Goal: Task Accomplishment & Management: Use online tool/utility

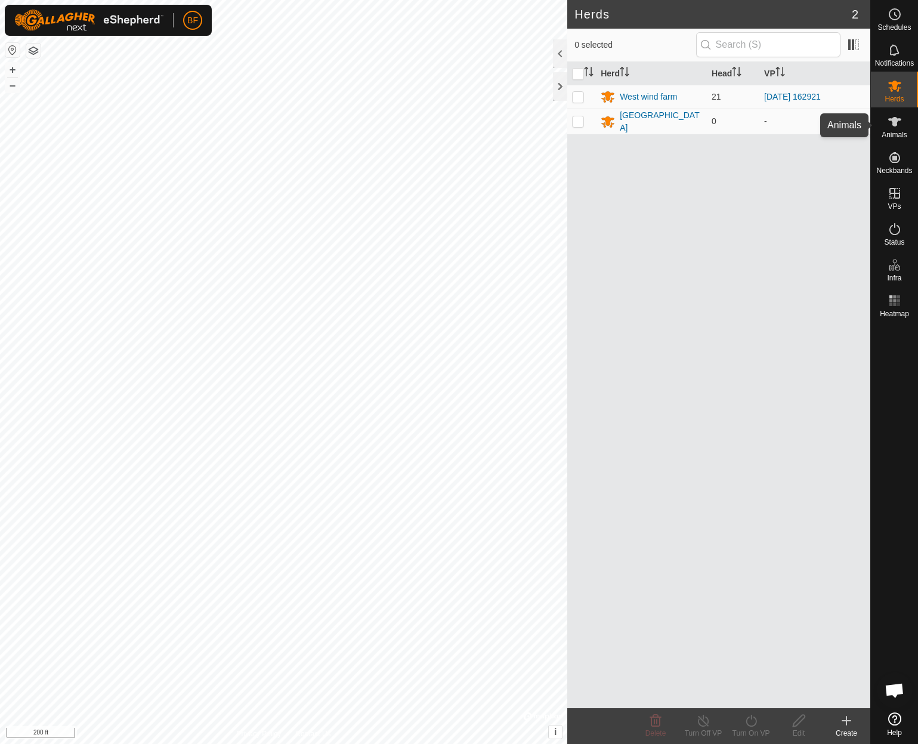
click at [893, 117] on icon at bounding box center [894, 122] width 13 height 10
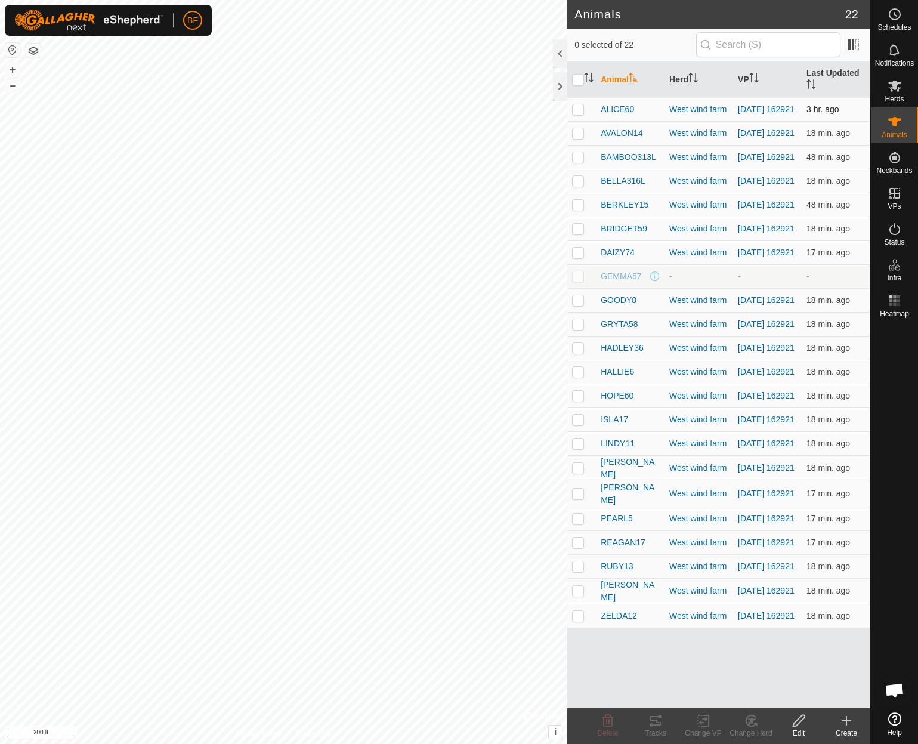
click at [583, 110] on p-checkbox at bounding box center [578, 109] width 12 height 10
click at [648, 728] on div "Tracks" at bounding box center [656, 733] width 48 height 11
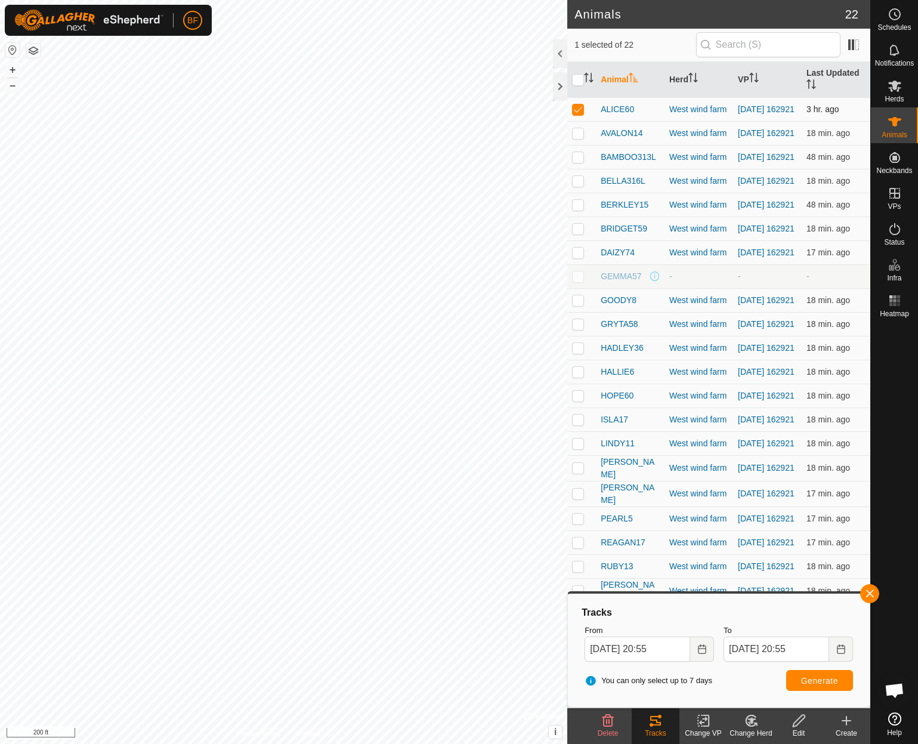
click at [581, 109] on p-checkbox at bounding box center [578, 109] width 12 height 10
checkbox input "false"
click at [579, 135] on p-checkbox at bounding box center [578, 133] width 12 height 10
click at [871, 592] on button "button" at bounding box center [869, 593] width 19 height 19
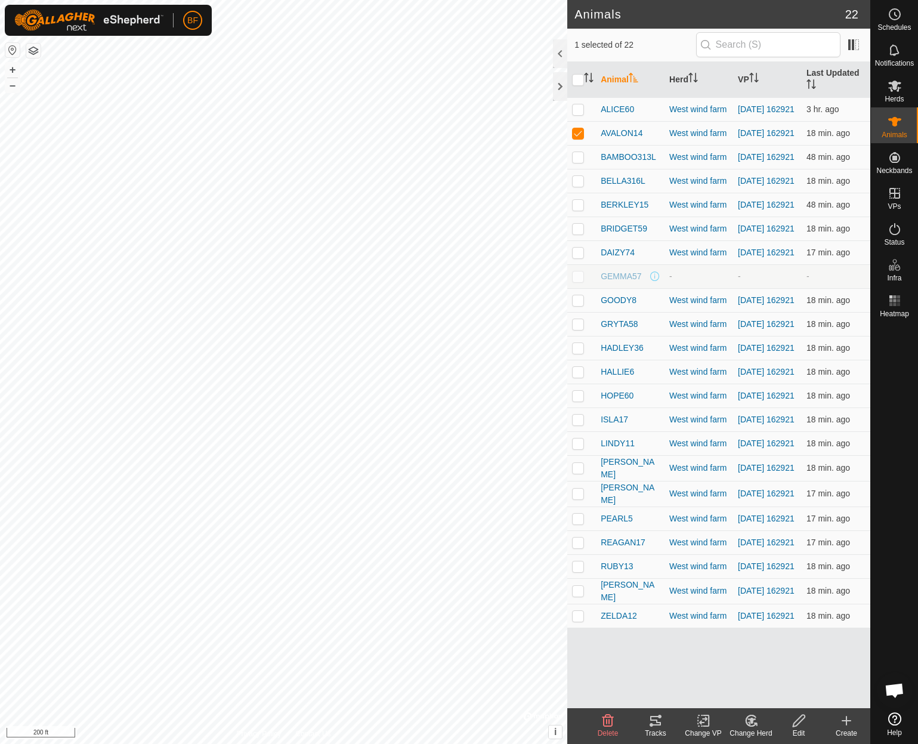
click at [658, 724] on icon at bounding box center [655, 721] width 11 height 10
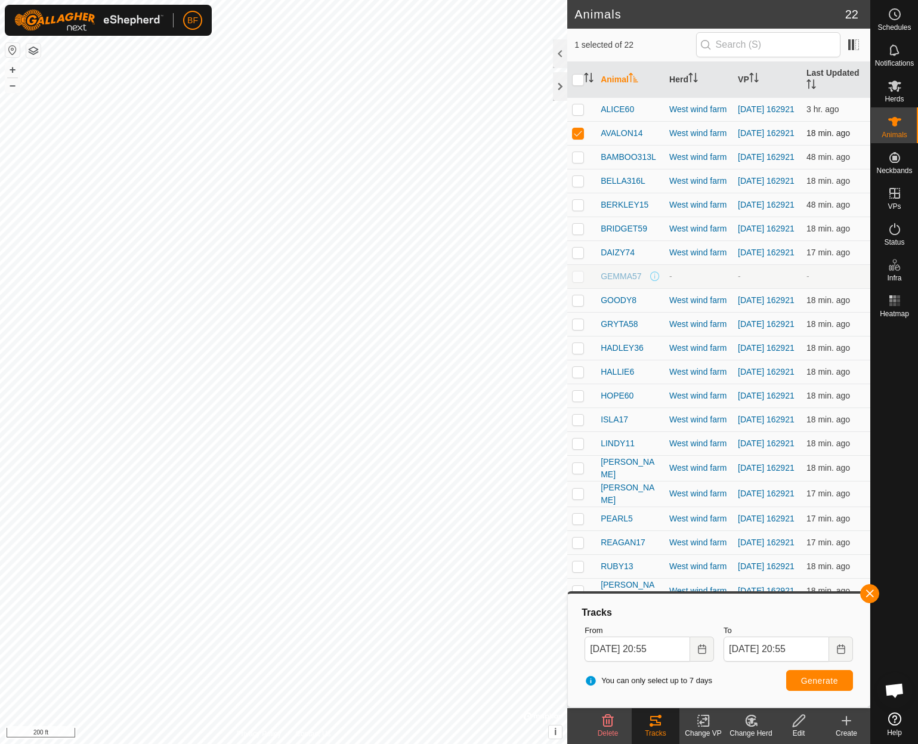
click at [577, 135] on p-checkbox at bounding box center [578, 133] width 12 height 10
checkbox input "false"
click at [577, 160] on p-checkbox at bounding box center [578, 157] width 12 height 10
click at [871, 592] on button "button" at bounding box center [869, 593] width 19 height 19
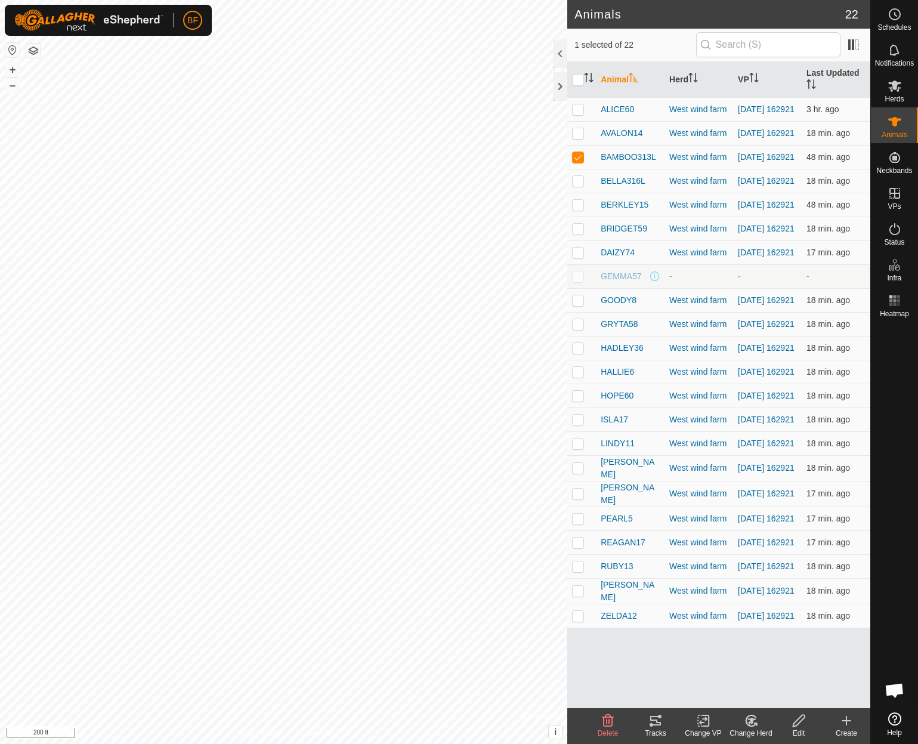
click at [661, 726] on icon at bounding box center [655, 720] width 14 height 14
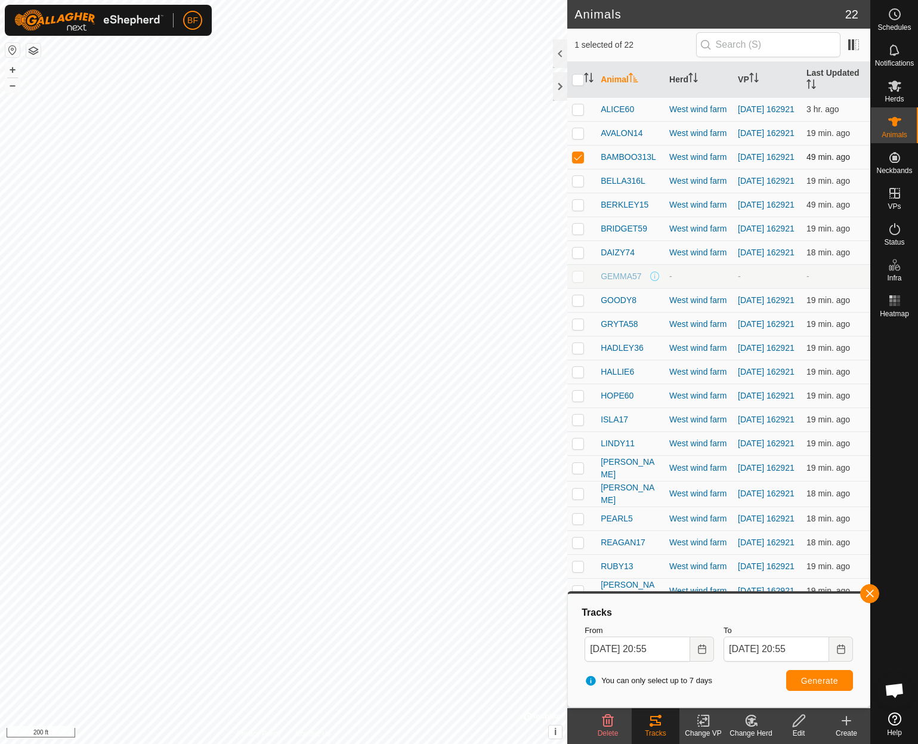
click at [576, 162] on p-checkbox at bounding box center [578, 157] width 12 height 10
checkbox input "false"
click at [577, 185] on p-checkbox at bounding box center [578, 181] width 12 height 10
click at [873, 595] on button "button" at bounding box center [869, 593] width 19 height 19
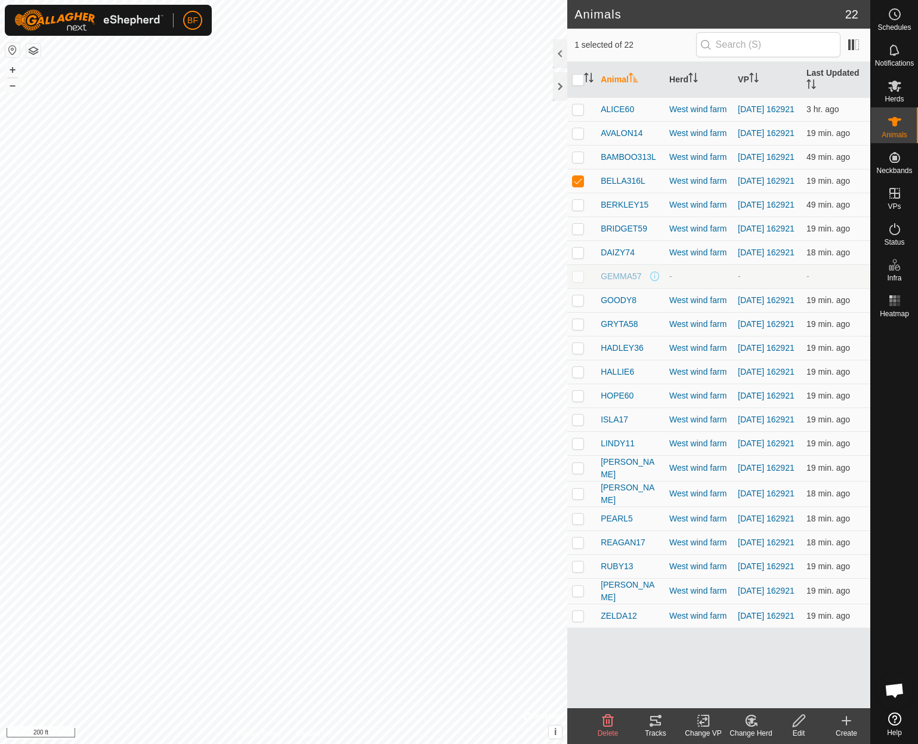
click at [657, 722] on icon at bounding box center [655, 721] width 11 height 10
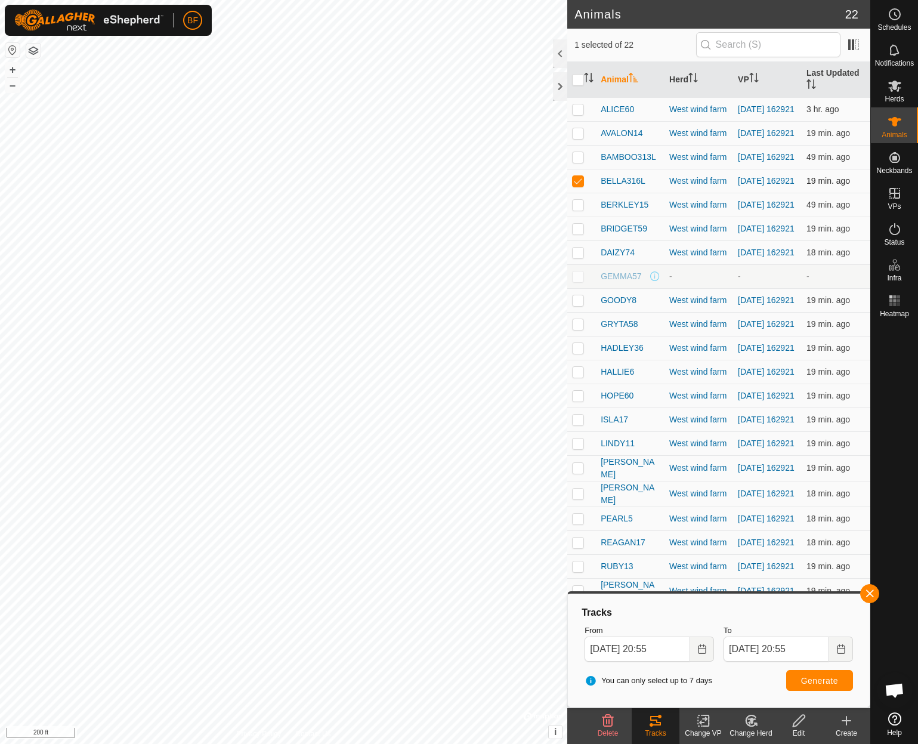
click at [577, 185] on p-checkbox at bounding box center [578, 181] width 12 height 10
checkbox input "false"
click at [579, 209] on p-checkbox at bounding box center [578, 205] width 12 height 10
drag, startPoint x: 872, startPoint y: 589, endPoint x: 864, endPoint y: 590, distance: 8.4
click at [872, 590] on button "button" at bounding box center [869, 593] width 19 height 19
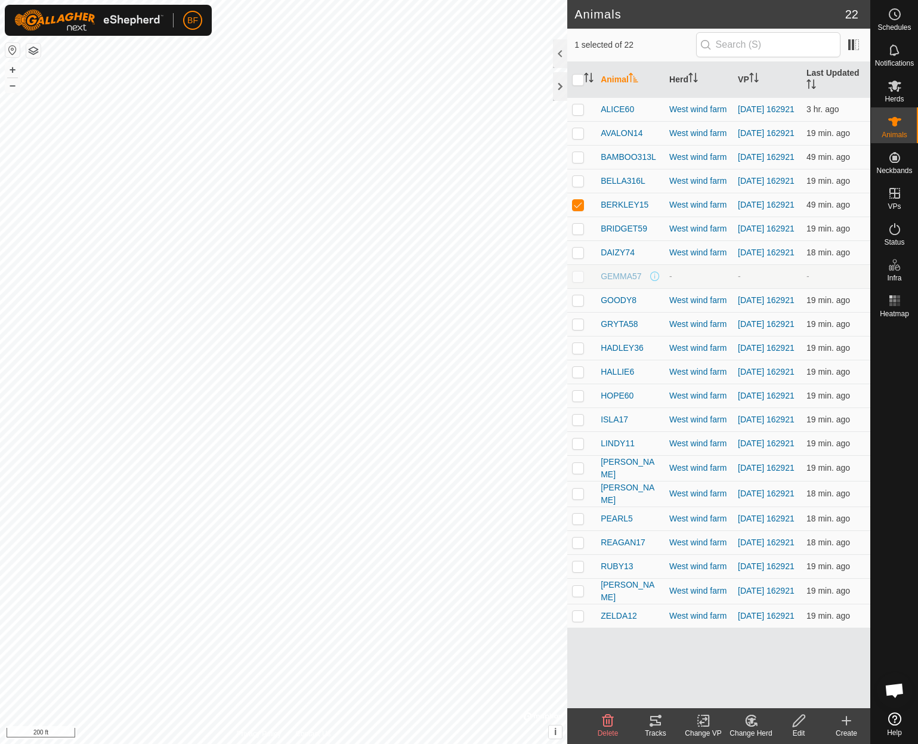
click at [660, 725] on icon at bounding box center [655, 721] width 11 height 10
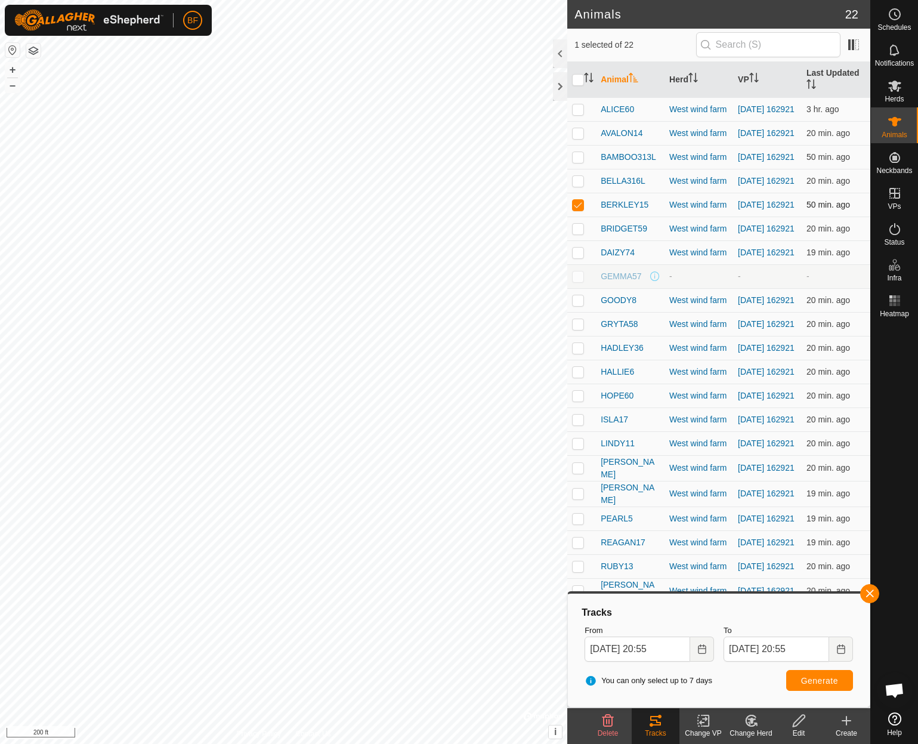
click at [579, 209] on p-checkbox at bounding box center [578, 205] width 12 height 10
checkbox input "false"
click at [578, 233] on p-checkbox at bounding box center [578, 229] width 12 height 10
drag, startPoint x: 870, startPoint y: 591, endPoint x: 866, endPoint y: 601, distance: 11.0
click at [870, 591] on button "button" at bounding box center [869, 593] width 19 height 19
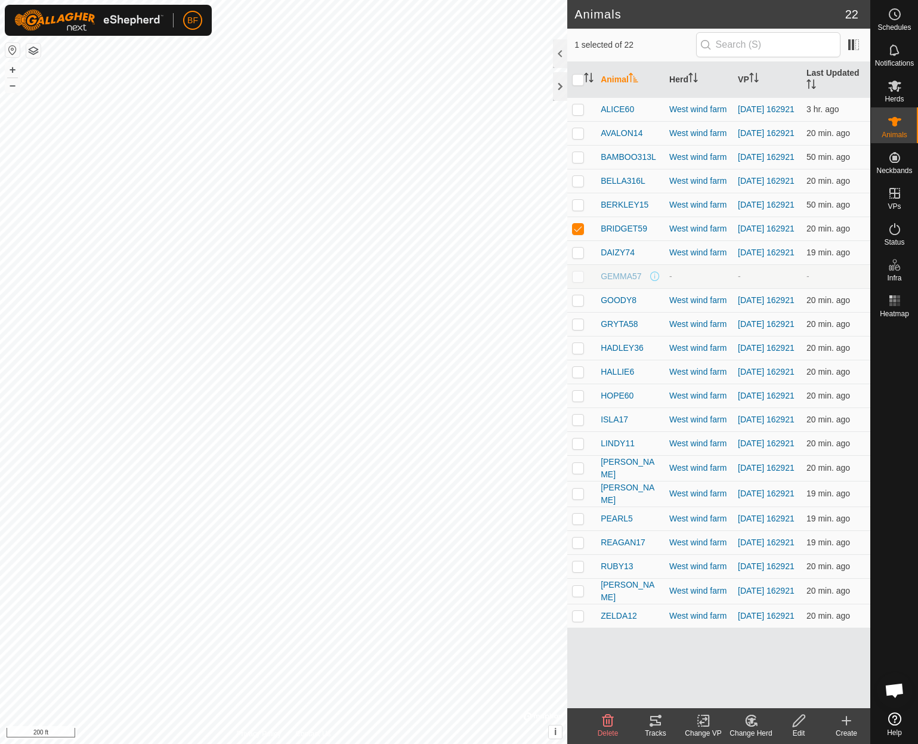
click at [659, 725] on icon at bounding box center [655, 720] width 14 height 14
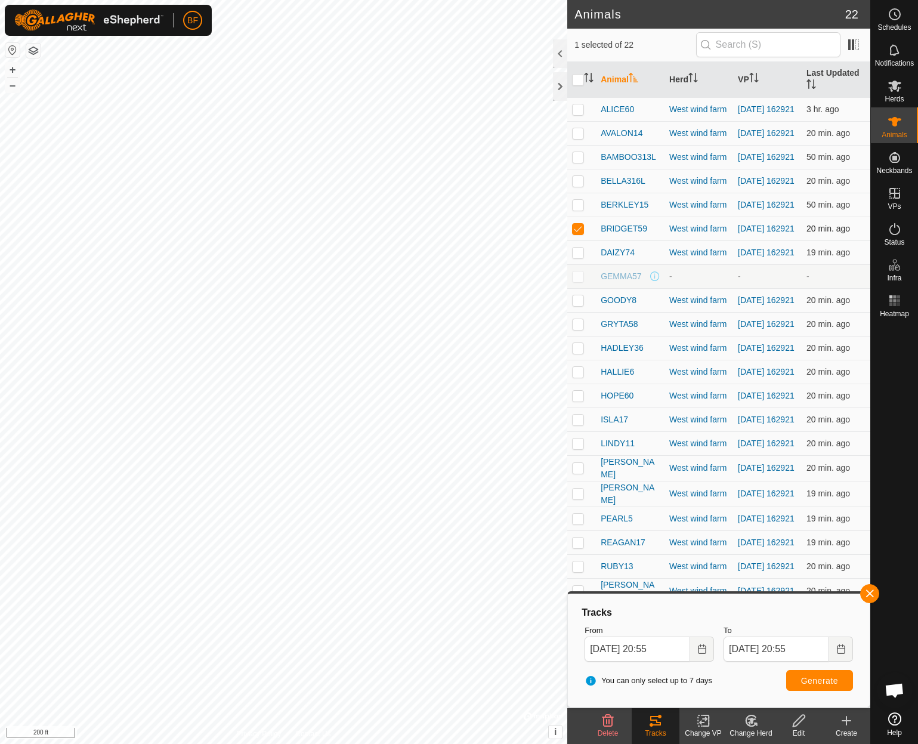
click at [574, 233] on p-checkbox at bounding box center [578, 229] width 12 height 10
checkbox input "false"
click at [576, 257] on p-checkbox at bounding box center [578, 253] width 12 height 10
click at [871, 595] on span "button" at bounding box center [870, 594] width 10 height 10
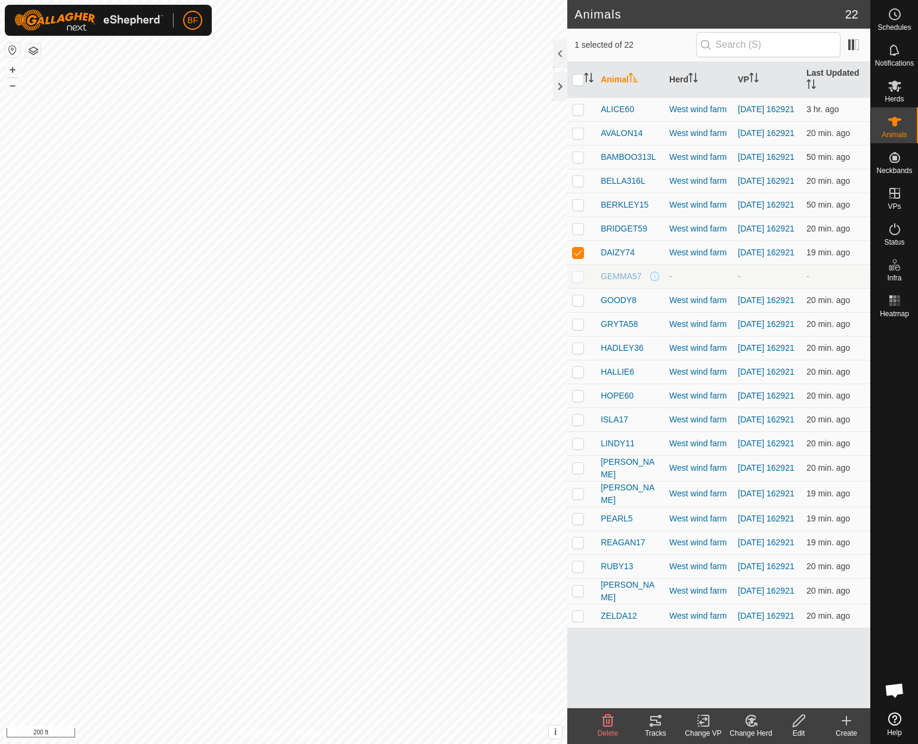
click at [656, 728] on div "Tracks" at bounding box center [656, 733] width 48 height 11
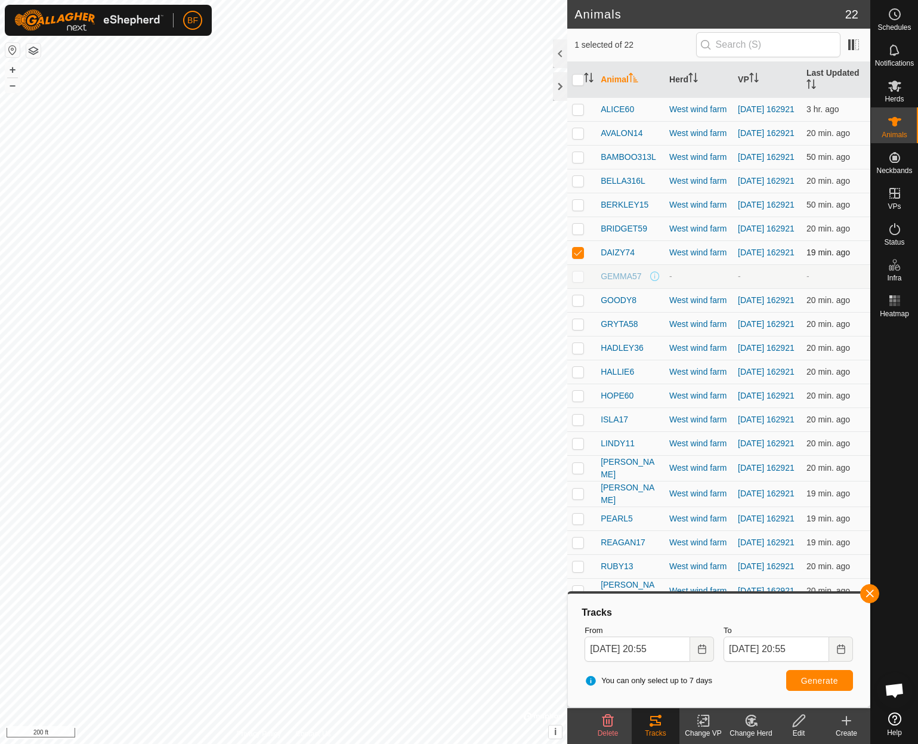
click at [580, 257] on p-checkbox at bounding box center [578, 253] width 12 height 10
checkbox input "false"
drag, startPoint x: 578, startPoint y: 287, endPoint x: 583, endPoint y: 298, distance: 11.7
click at [578, 281] on p-checkbox at bounding box center [578, 276] width 12 height 10
checkbox input "true"
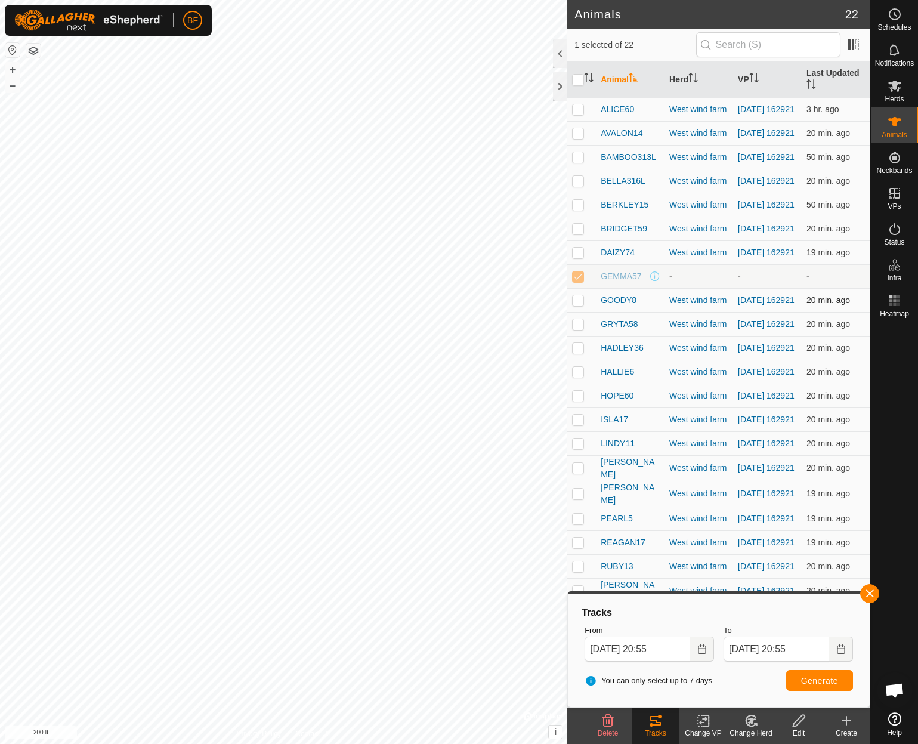
click at [576, 305] on p-checkbox at bounding box center [578, 300] width 12 height 10
checkbox input "true"
click at [579, 281] on p-checkbox at bounding box center [578, 276] width 12 height 10
checkbox input "false"
drag, startPoint x: 867, startPoint y: 593, endPoint x: 850, endPoint y: 605, distance: 20.0
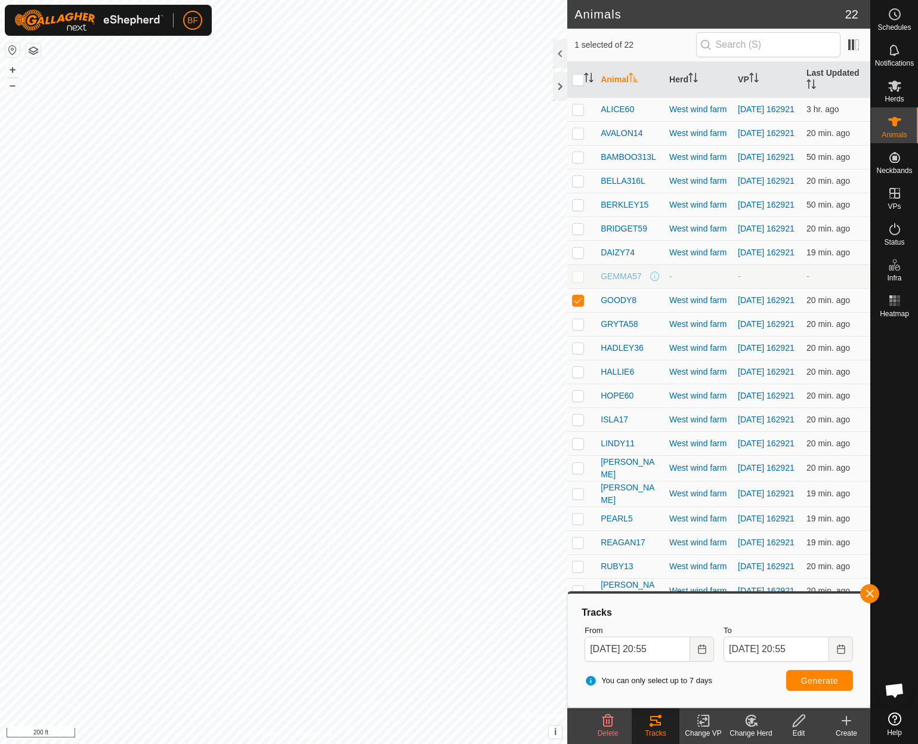
click at [867, 593] on button "button" at bounding box center [869, 593] width 19 height 19
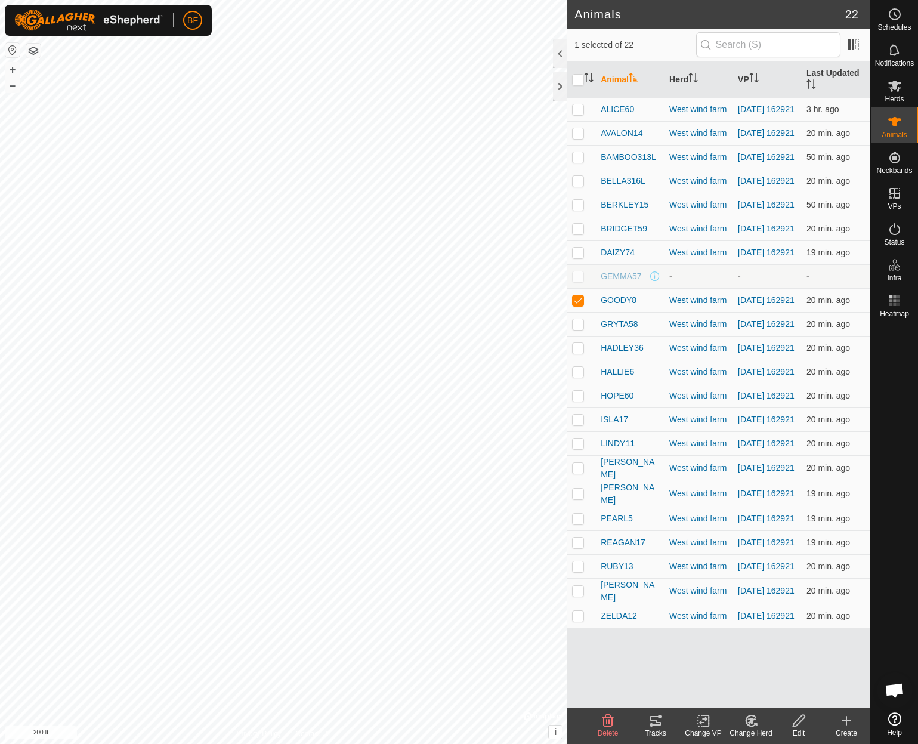
click at [657, 722] on icon at bounding box center [655, 721] width 11 height 10
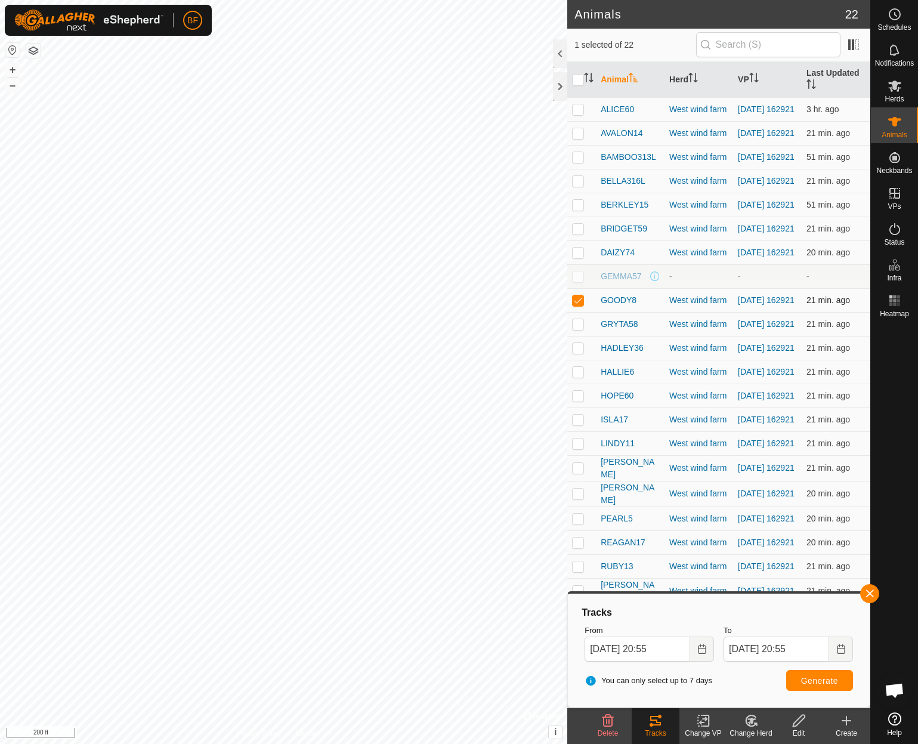
click at [576, 305] on p-checkbox at bounding box center [578, 300] width 12 height 10
checkbox input "false"
click at [574, 329] on p-checkbox at bounding box center [578, 324] width 12 height 10
drag, startPoint x: 874, startPoint y: 595, endPoint x: 852, endPoint y: 618, distance: 32.1
click at [874, 595] on button "button" at bounding box center [869, 593] width 19 height 19
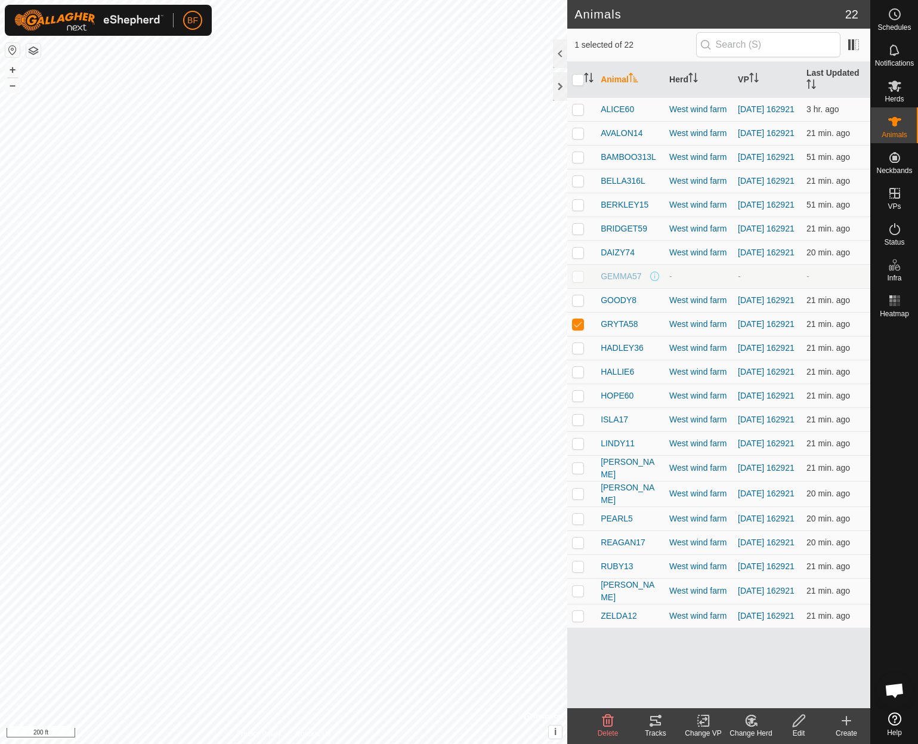
click at [661, 725] on icon at bounding box center [655, 720] width 14 height 14
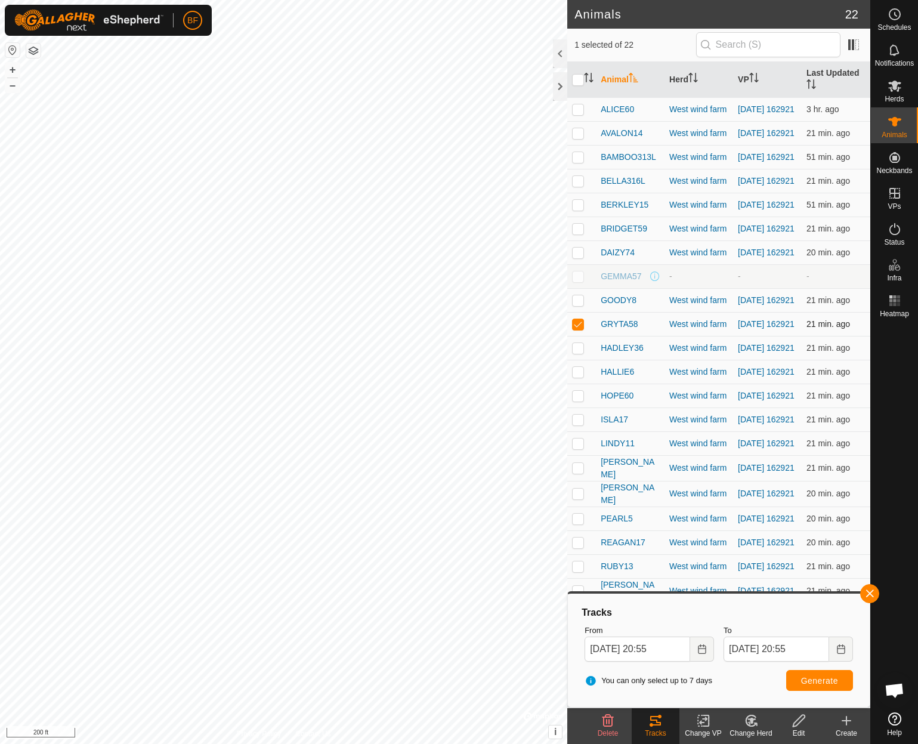
click at [579, 329] on p-checkbox at bounding box center [578, 324] width 12 height 10
checkbox input "false"
click at [580, 352] on p-checkbox at bounding box center [578, 348] width 12 height 10
click at [872, 592] on button "button" at bounding box center [869, 593] width 19 height 19
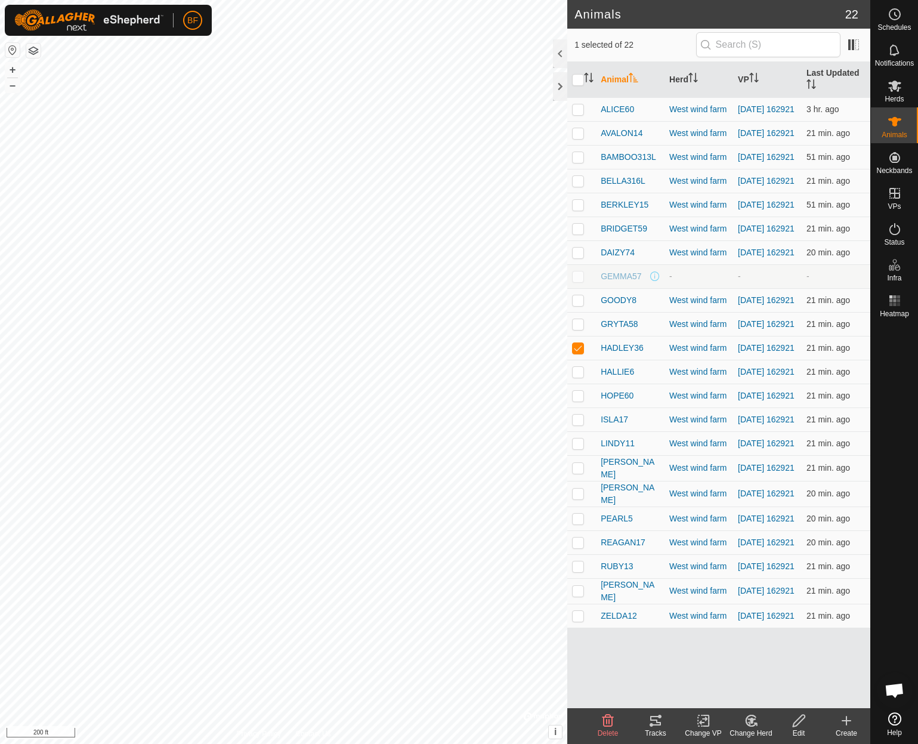
click at [655, 725] on icon at bounding box center [655, 721] width 11 height 10
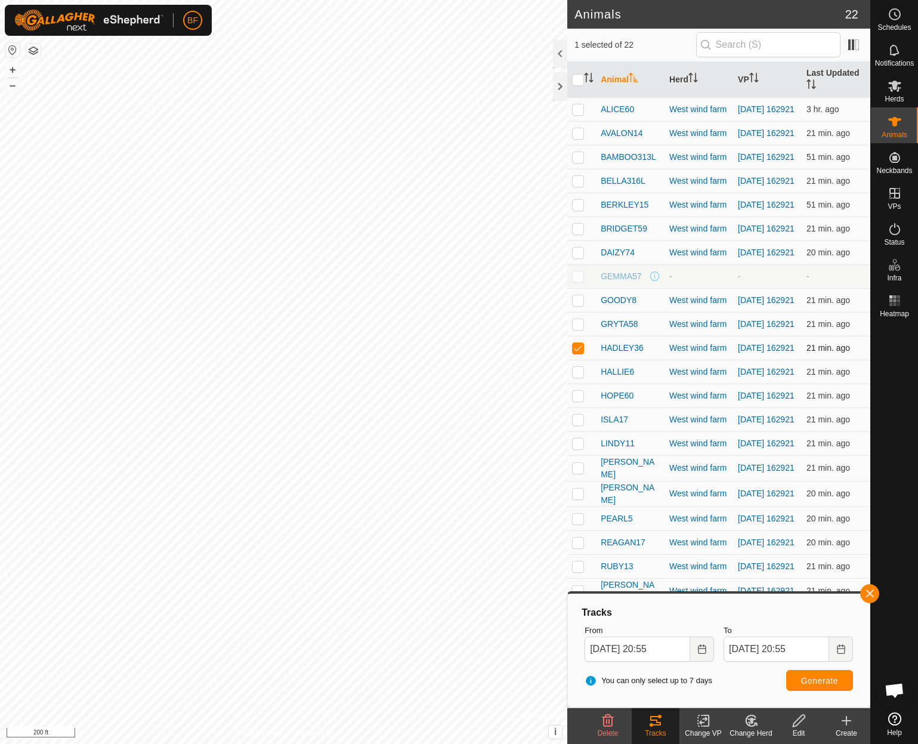
click at [577, 352] on p-checkbox at bounding box center [578, 348] width 12 height 10
checkbox input "false"
click at [579, 376] on p-checkbox at bounding box center [578, 372] width 12 height 10
click at [869, 592] on button "button" at bounding box center [869, 593] width 19 height 19
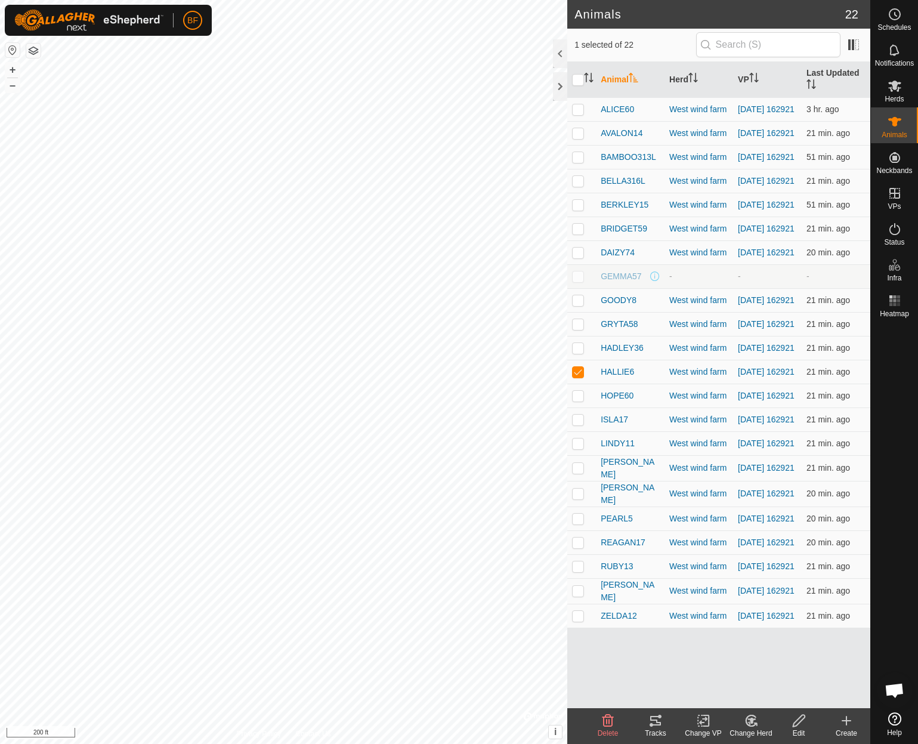
click at [657, 726] on icon at bounding box center [655, 720] width 14 height 14
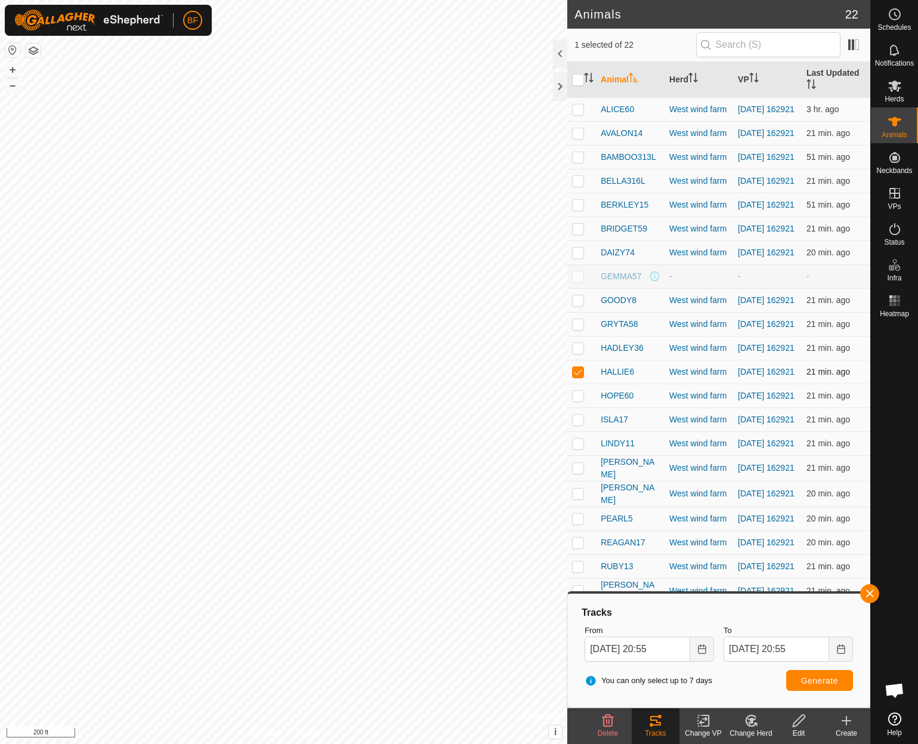
click at [580, 376] on p-checkbox at bounding box center [578, 372] width 12 height 10
checkbox input "false"
click at [578, 400] on p-checkbox at bounding box center [578, 396] width 12 height 10
click at [873, 591] on button "button" at bounding box center [869, 593] width 19 height 19
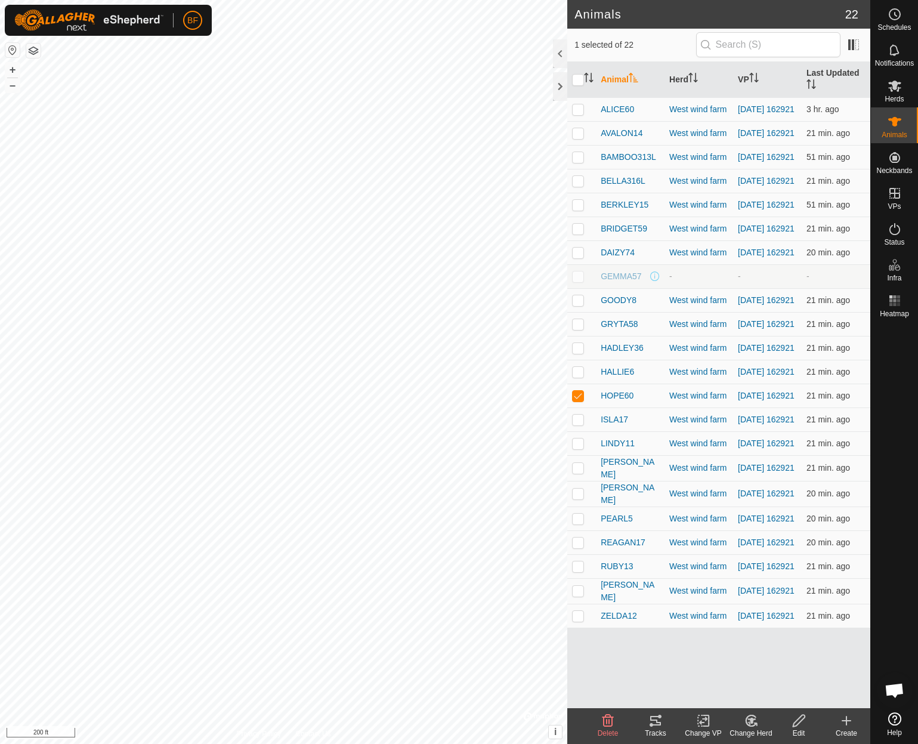
click at [655, 725] on icon at bounding box center [655, 721] width 11 height 10
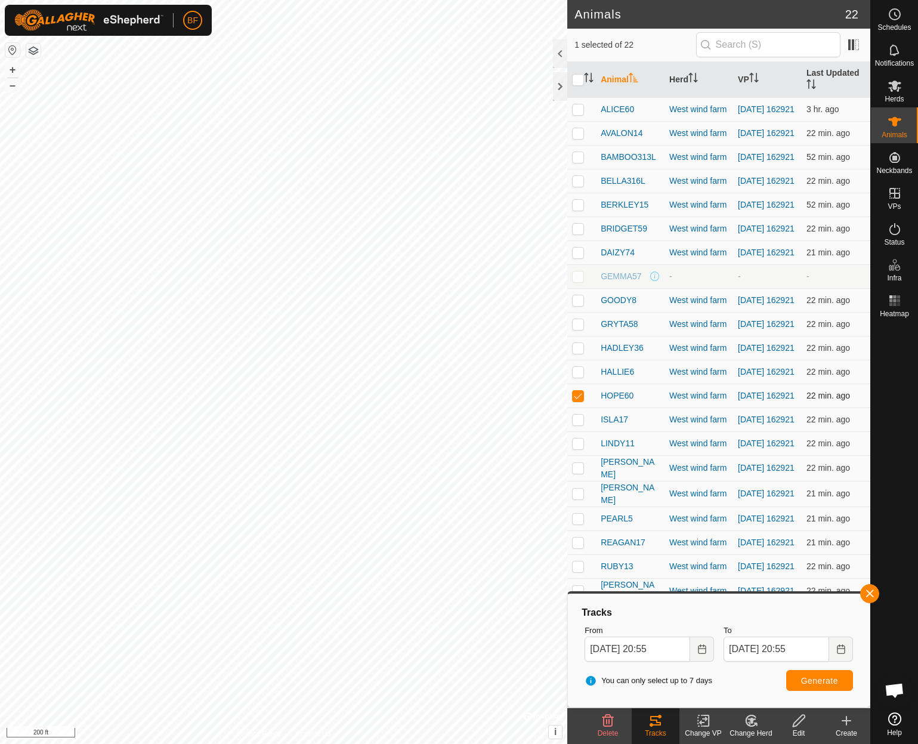
click at [579, 400] on p-checkbox at bounding box center [578, 396] width 12 height 10
checkbox input "false"
click at [579, 424] on p-checkbox at bounding box center [578, 420] width 12 height 10
click at [871, 592] on button "button" at bounding box center [869, 593] width 19 height 19
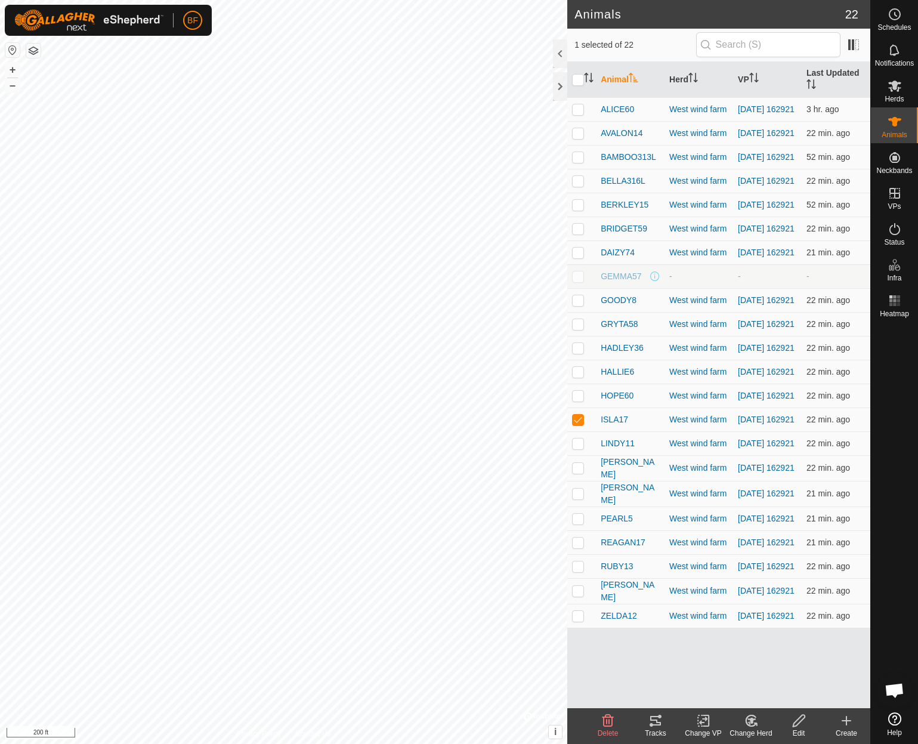
click at [657, 723] on icon at bounding box center [655, 720] width 14 height 14
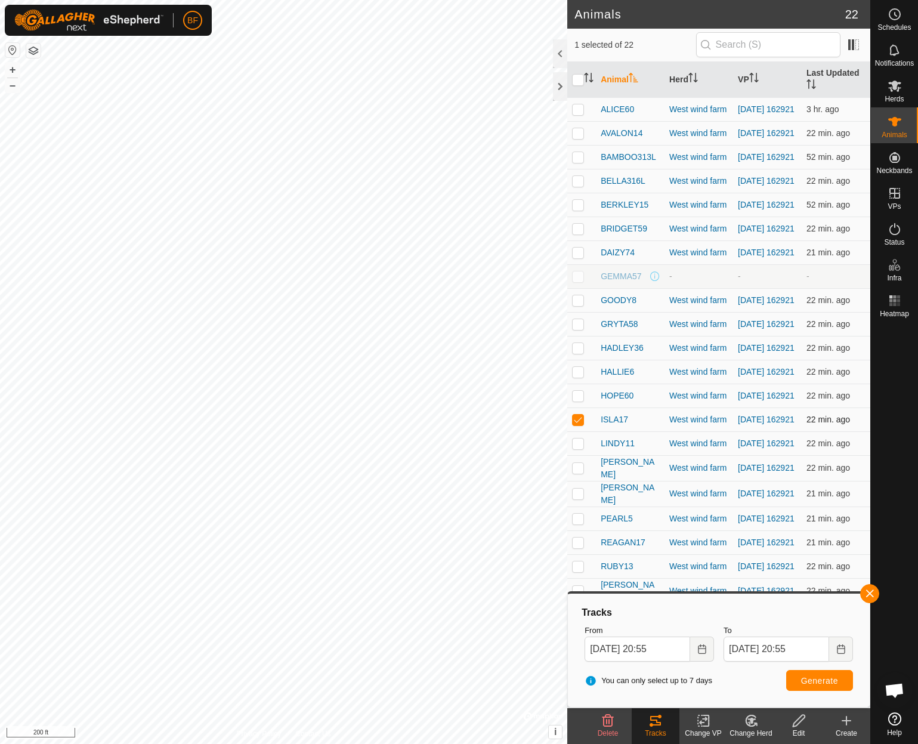
click at [578, 424] on p-checkbox at bounding box center [578, 420] width 12 height 10
checkbox input "false"
click at [577, 448] on p-checkbox at bounding box center [578, 443] width 12 height 10
drag, startPoint x: 870, startPoint y: 591, endPoint x: 864, endPoint y: 595, distance: 7.8
click at [870, 591] on button "button" at bounding box center [869, 593] width 19 height 19
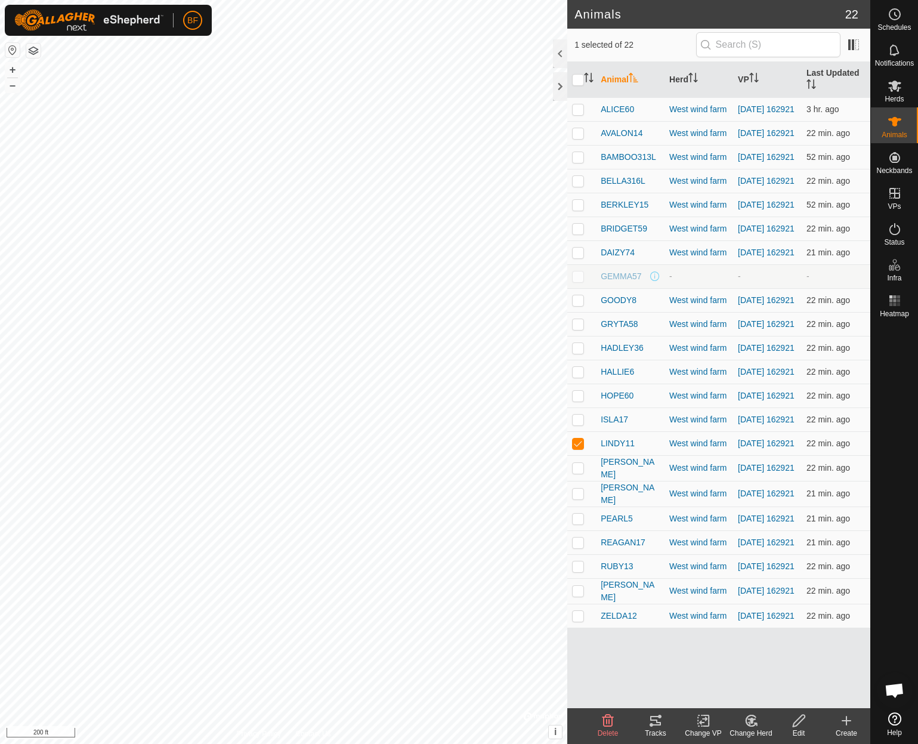
click at [661, 725] on icon at bounding box center [655, 720] width 14 height 14
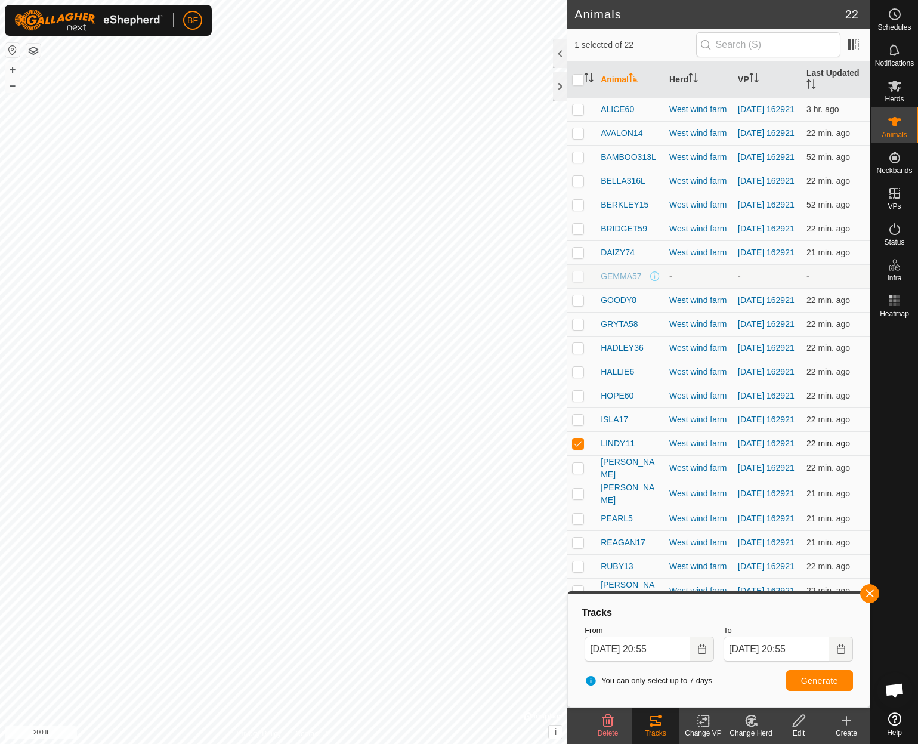
click at [577, 448] on p-checkbox at bounding box center [578, 443] width 12 height 10
checkbox input "false"
click at [580, 472] on p-checkbox at bounding box center [578, 468] width 12 height 10
click at [869, 592] on button "button" at bounding box center [869, 593] width 19 height 19
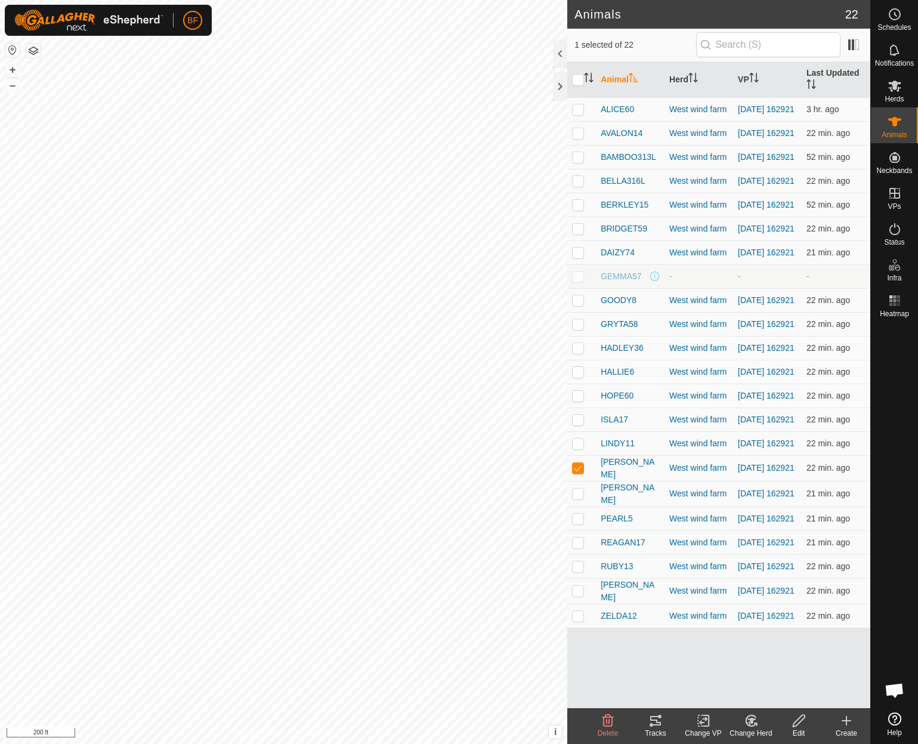
click at [658, 722] on icon at bounding box center [655, 721] width 11 height 10
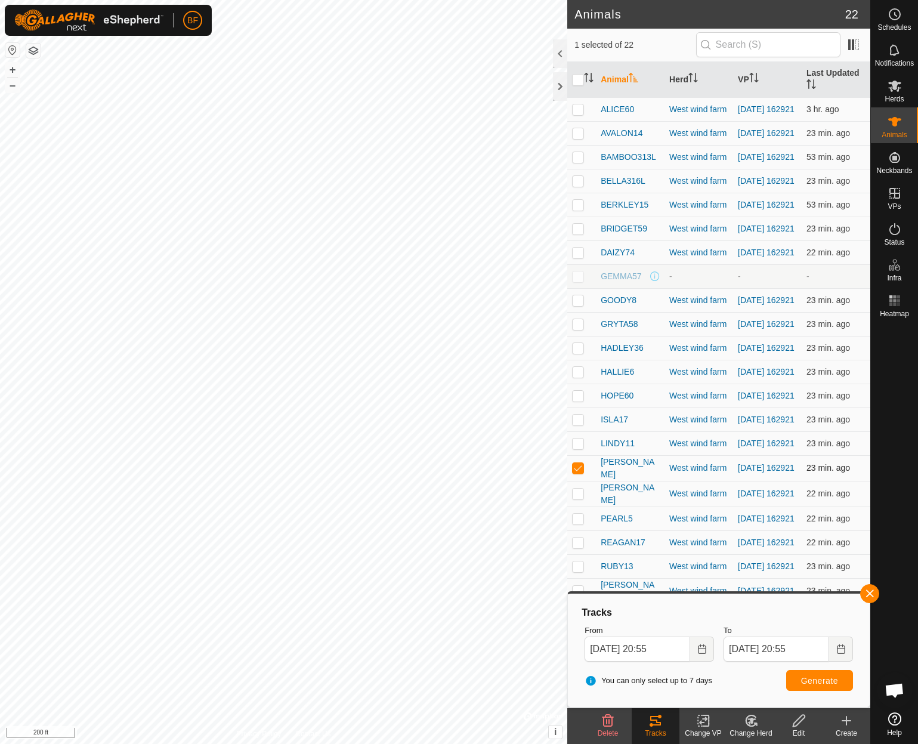
click at [577, 472] on p-checkbox at bounding box center [578, 468] width 12 height 10
checkbox input "false"
click at [577, 498] on p-checkbox at bounding box center [578, 493] width 12 height 10
click at [871, 593] on button "button" at bounding box center [869, 593] width 19 height 19
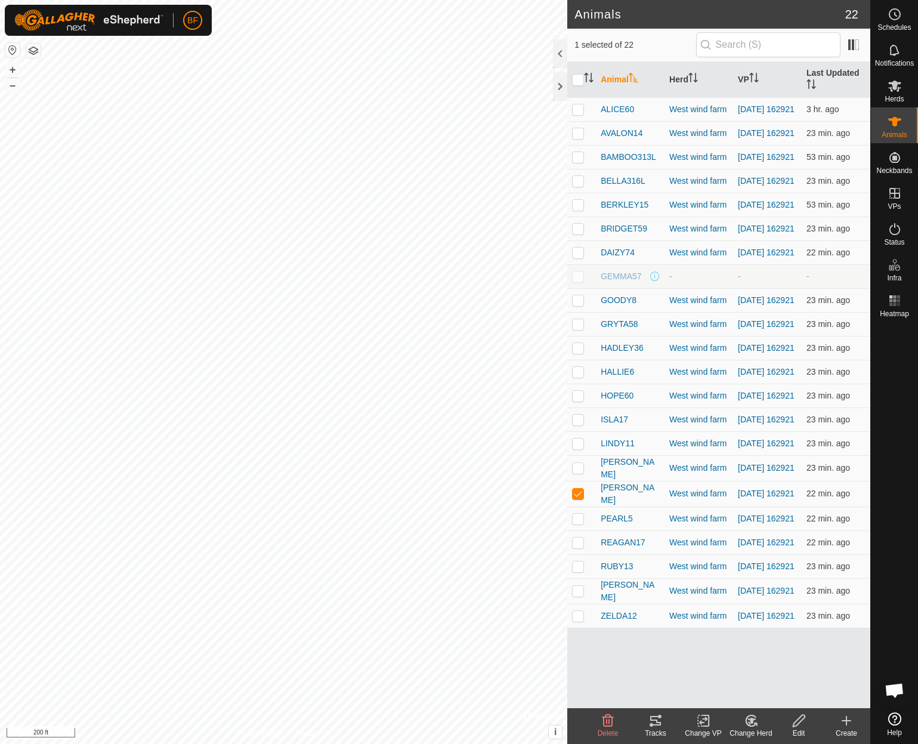
click at [655, 727] on icon at bounding box center [655, 720] width 14 height 14
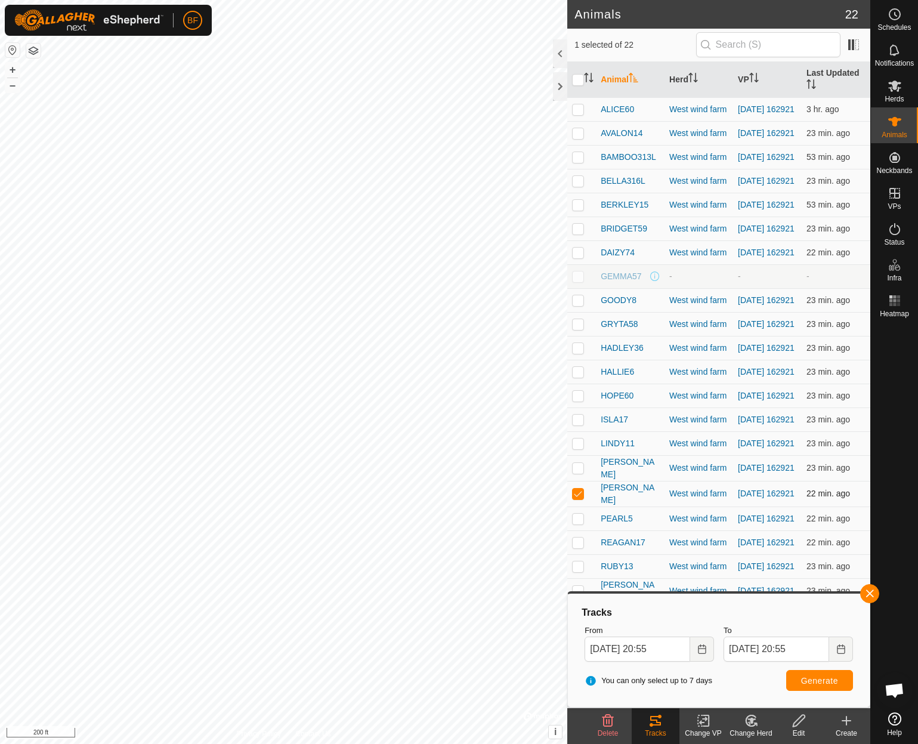
click at [577, 498] on p-checkbox at bounding box center [578, 493] width 12 height 10
checkbox input "false"
click at [580, 523] on p-checkbox at bounding box center [578, 519] width 12 height 10
click at [869, 593] on button "button" at bounding box center [869, 593] width 19 height 19
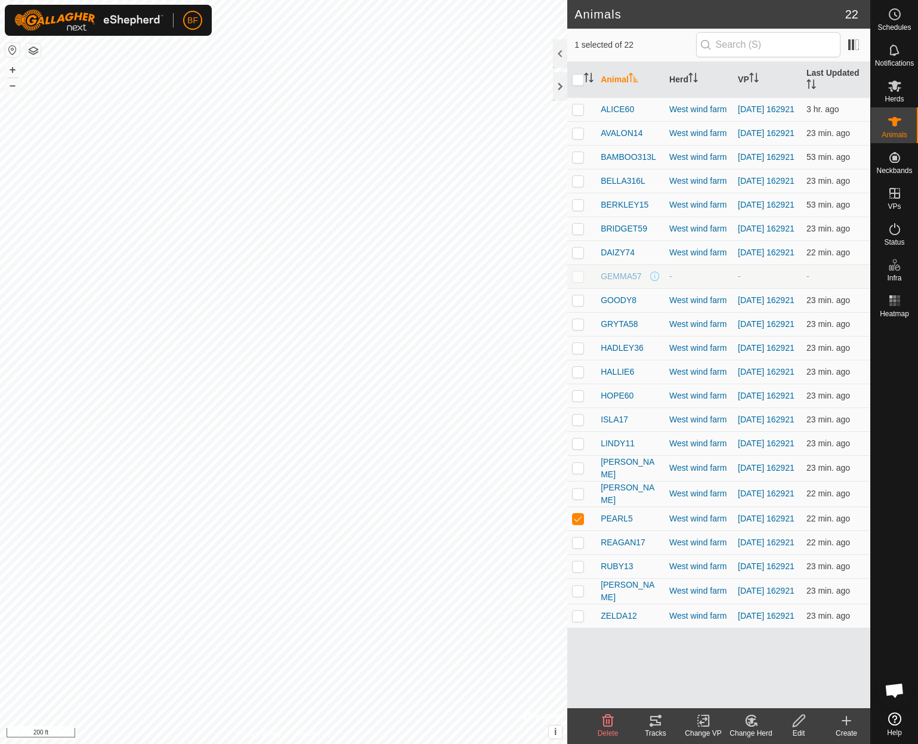
click at [655, 724] on icon at bounding box center [655, 721] width 11 height 10
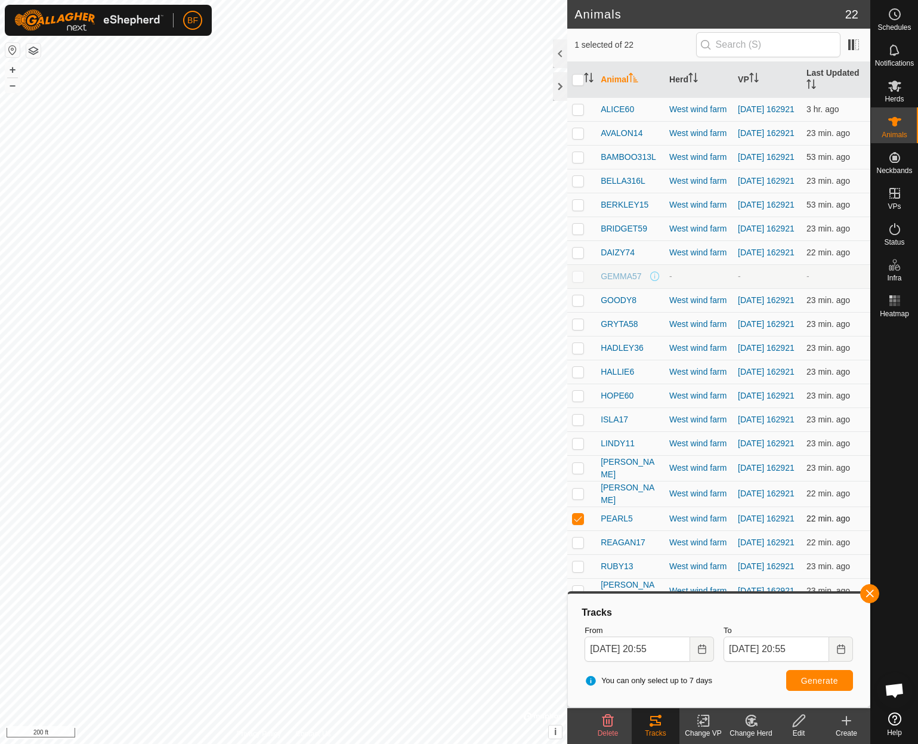
click at [579, 523] on p-checkbox at bounding box center [578, 519] width 12 height 10
checkbox input "false"
click at [579, 547] on p-checkbox at bounding box center [578, 542] width 12 height 10
click at [867, 591] on button "button" at bounding box center [869, 593] width 19 height 19
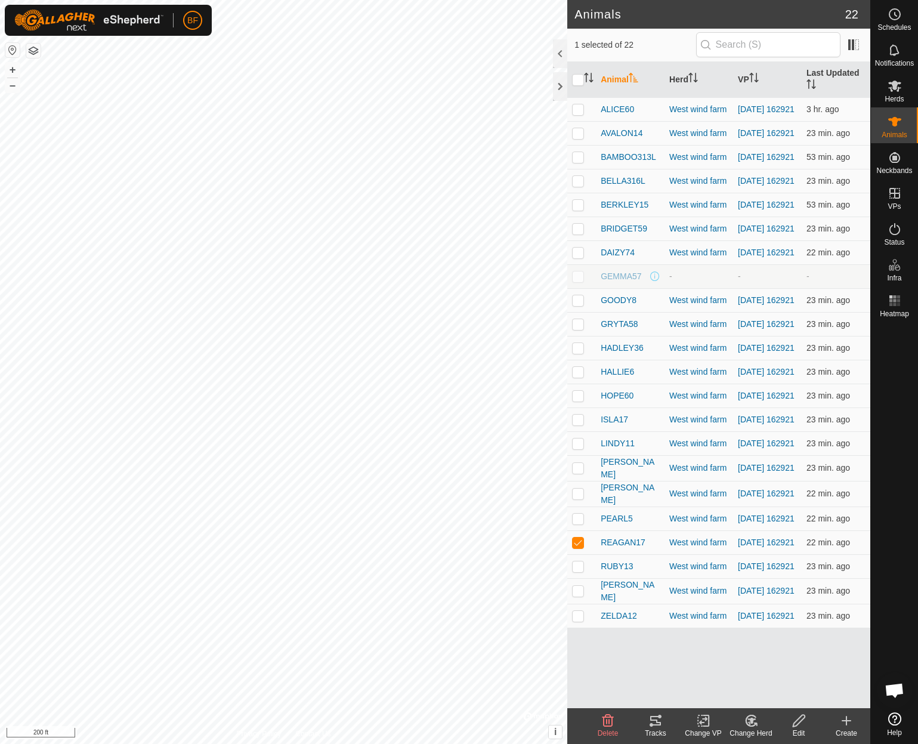
click at [655, 725] on icon at bounding box center [655, 721] width 11 height 10
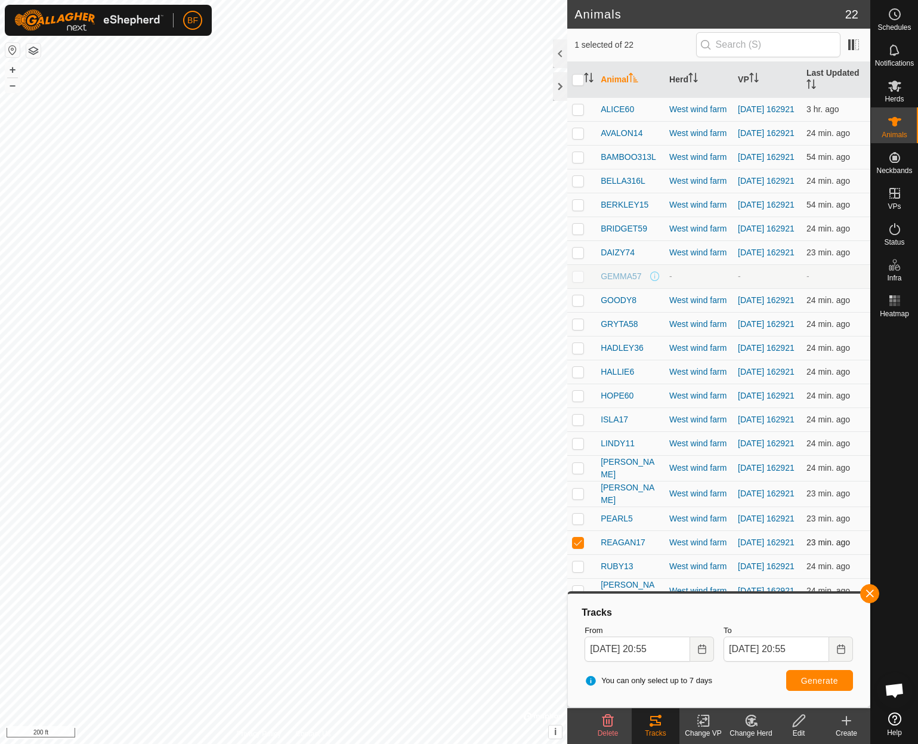
click at [581, 547] on p-checkbox at bounding box center [578, 542] width 12 height 10
checkbox input "false"
click at [870, 590] on button "button" at bounding box center [869, 593] width 19 height 19
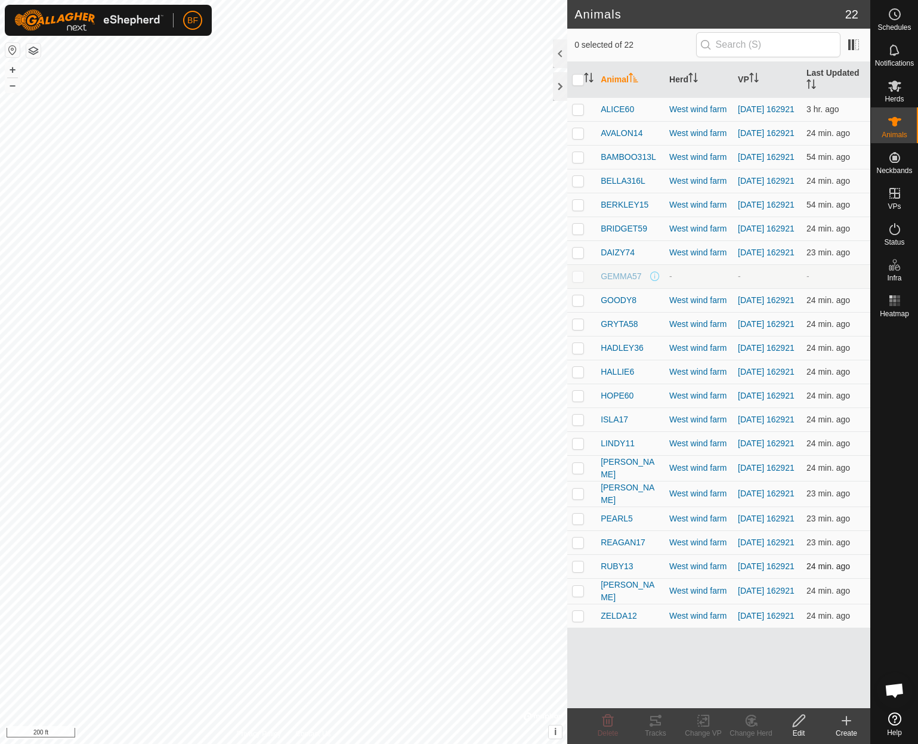
click at [579, 571] on p-checkbox at bounding box center [578, 566] width 12 height 10
click at [658, 725] on icon at bounding box center [655, 721] width 11 height 10
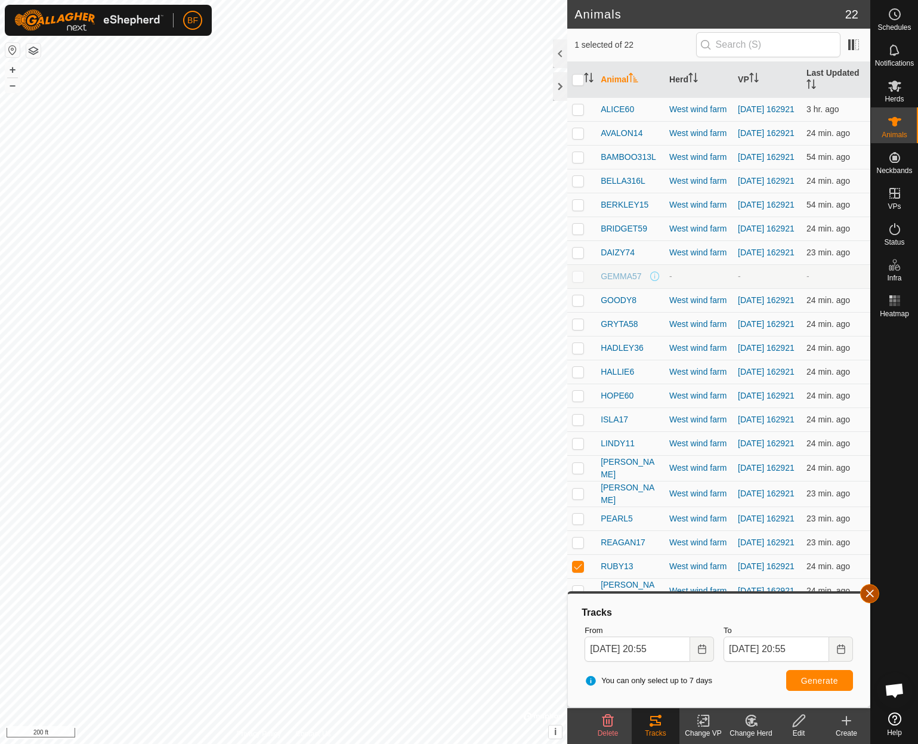
click at [870, 592] on button "button" at bounding box center [869, 593] width 19 height 19
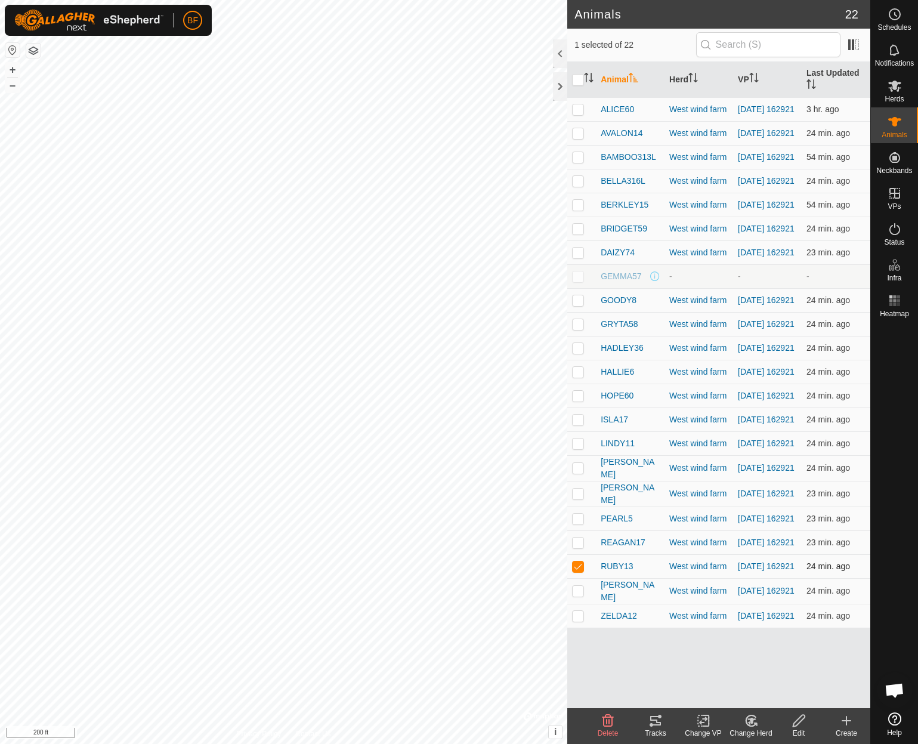
drag, startPoint x: 580, startPoint y: 595, endPoint x: 576, endPoint y: 602, distance: 8.3
click at [580, 571] on p-checkbox at bounding box center [578, 566] width 12 height 10
checkbox input "false"
click at [581, 595] on p-checkbox at bounding box center [578, 591] width 12 height 10
checkbox input "true"
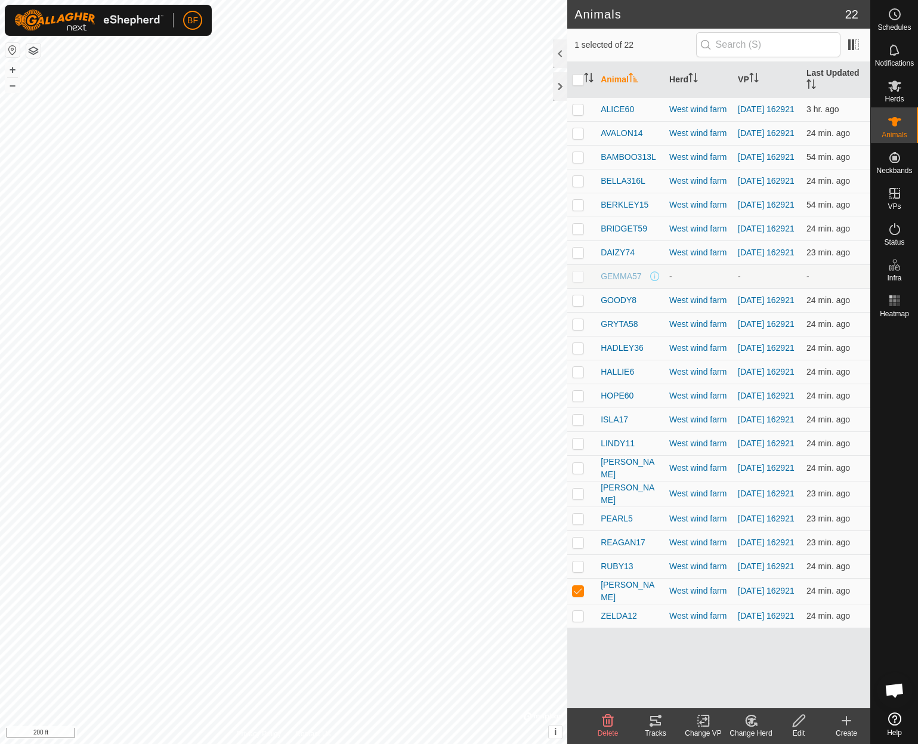
click at [654, 723] on icon at bounding box center [655, 720] width 14 height 14
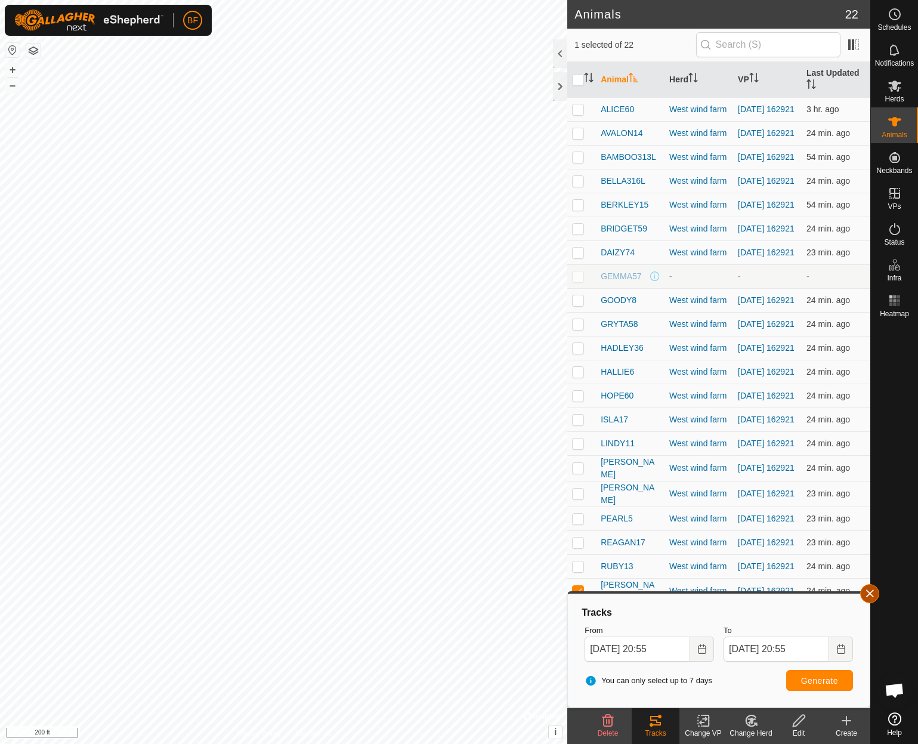
click at [871, 595] on button "button" at bounding box center [869, 593] width 19 height 19
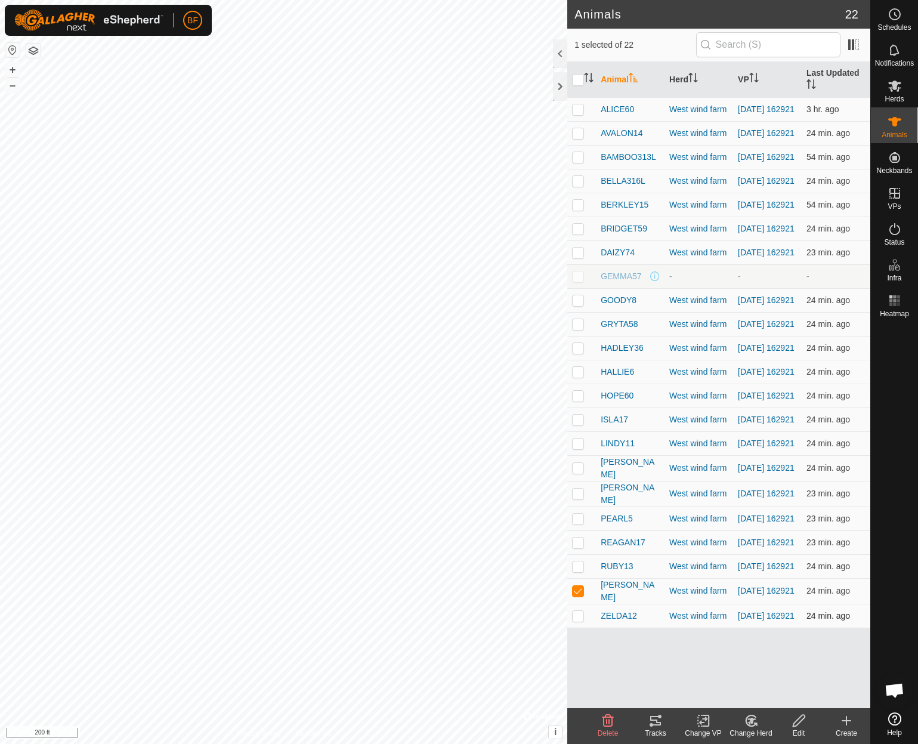
click at [579, 620] on p-checkbox at bounding box center [578, 616] width 12 height 10
checkbox input "true"
click at [582, 595] on p-checkbox at bounding box center [578, 591] width 12 height 10
checkbox input "false"
click at [659, 725] on icon at bounding box center [655, 721] width 11 height 10
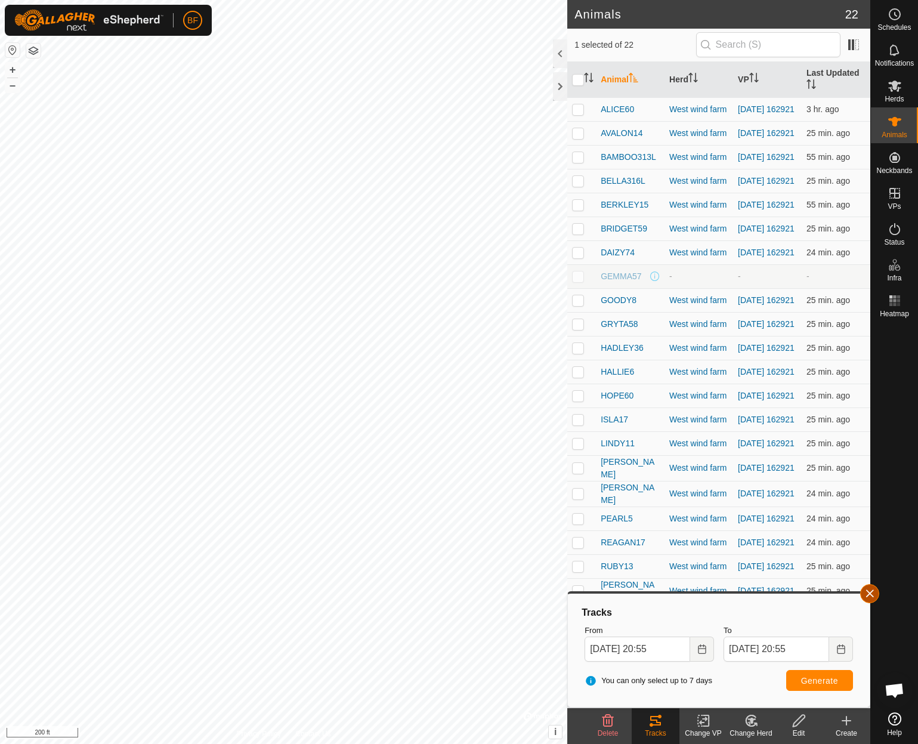
click at [870, 595] on button "button" at bounding box center [869, 593] width 19 height 19
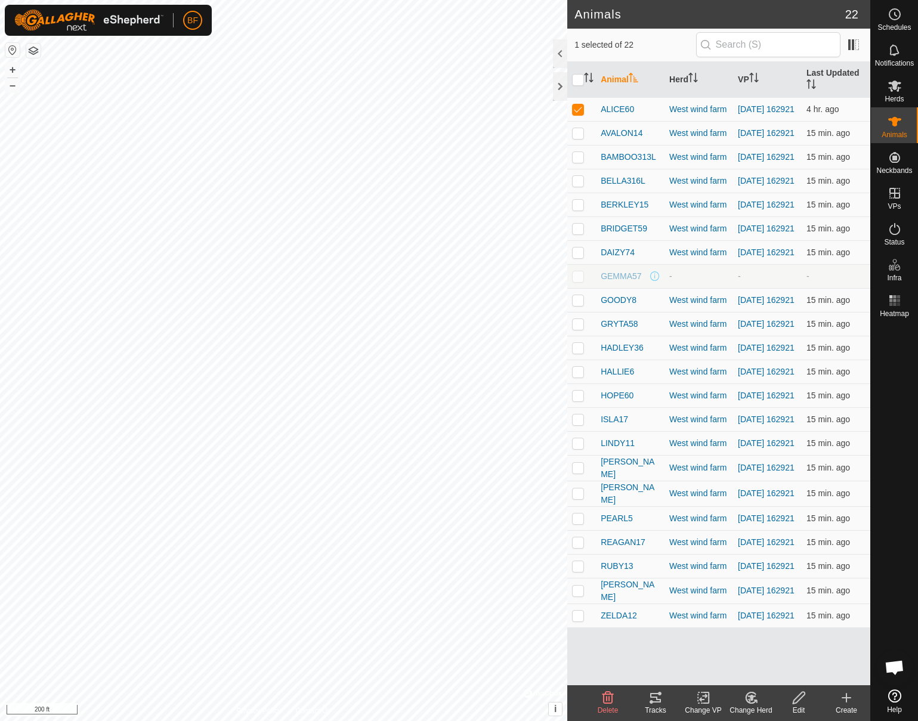
click at [658, 706] on div "Tracks" at bounding box center [656, 710] width 48 height 11
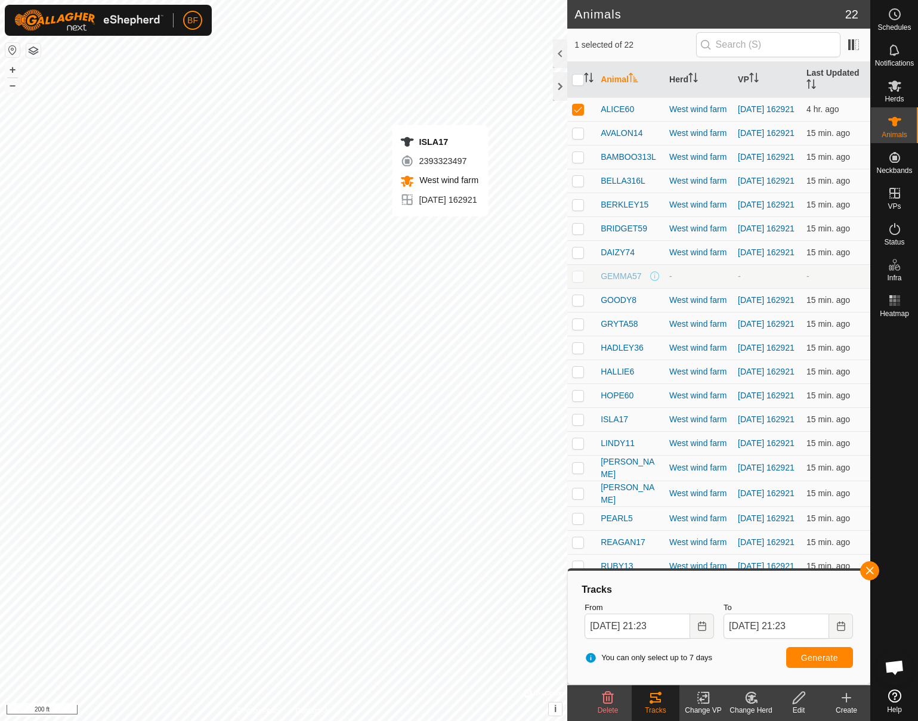
checkbox input "false"
checkbox input "true"
drag, startPoint x: 869, startPoint y: 569, endPoint x: 842, endPoint y: 593, distance: 36.4
click at [868, 570] on button "button" at bounding box center [869, 570] width 19 height 19
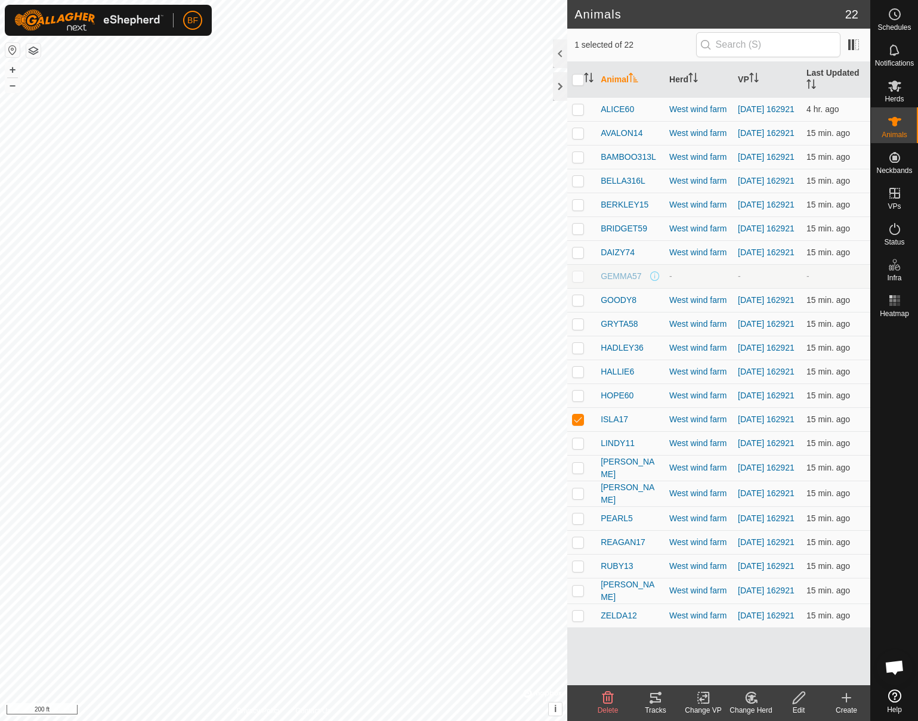
click at [657, 703] on icon at bounding box center [655, 698] width 11 height 10
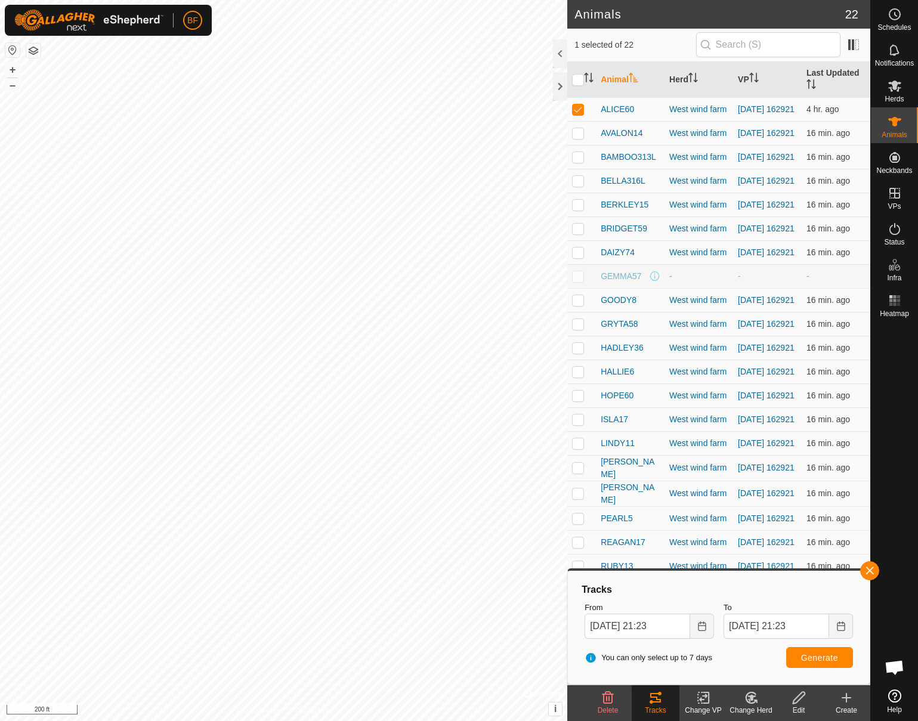
checkbox input "true"
checkbox input "false"
click at [655, 701] on icon at bounding box center [655, 698] width 14 height 14
click at [868, 569] on button "button" at bounding box center [869, 570] width 19 height 19
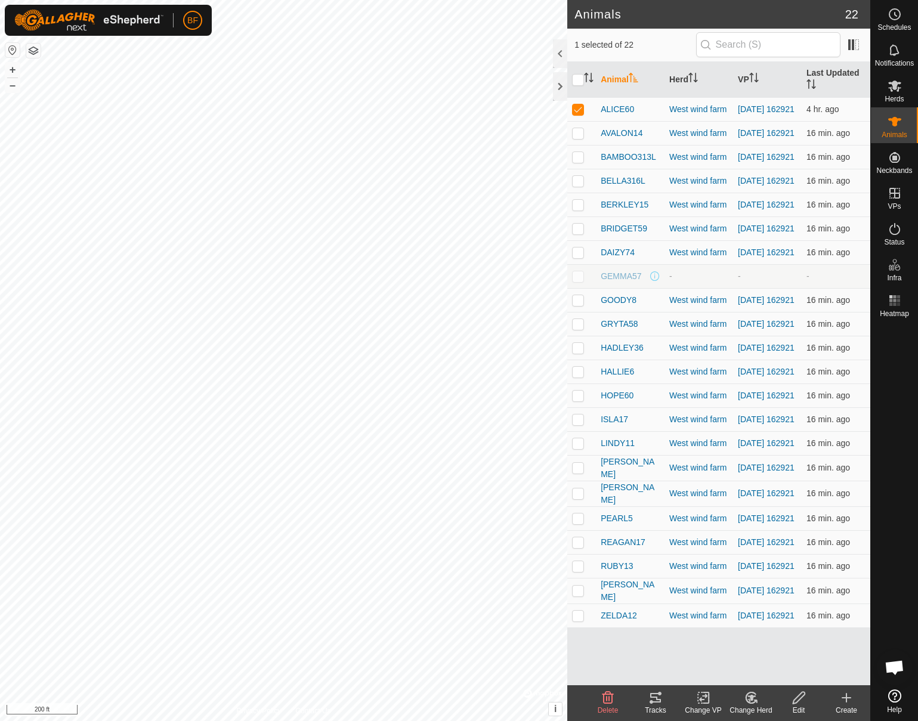
click at [661, 706] on div "Tracks" at bounding box center [656, 710] width 48 height 11
